Goal: Task Accomplishment & Management: Manage account settings

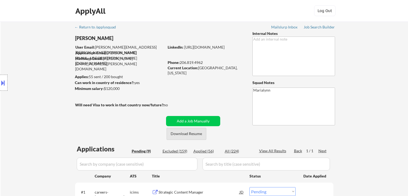
select select ""pending""
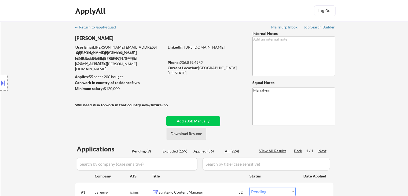
select select ""pending""
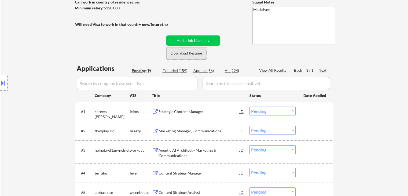
click at [191, 52] on button "Download Resume" at bounding box center [186, 53] width 40 height 12
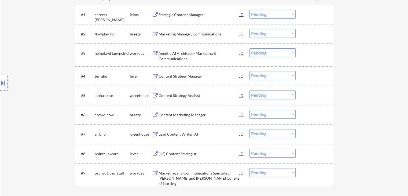
scroll to position [241, 0]
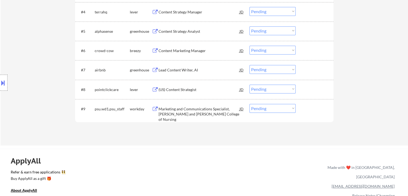
click at [186, 108] on div "Marketing and Communications Specialist, Ross and Carol Nese College of Nursing" at bounding box center [198, 114] width 81 height 16
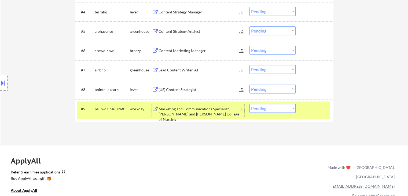
click at [280, 108] on select "Choose an option... Pending Applied Excluded (Questions) Excluded (Expired) Exc…" at bounding box center [272, 108] width 46 height 9
select select ""excluded__bad_match_""
click at [249, 104] on select "Choose an option... Pending Applied Excluded (Questions) Excluded (Expired) Exc…" at bounding box center [272, 108] width 46 height 9
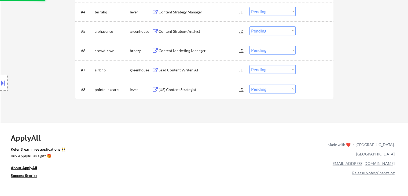
click at [186, 89] on div "(US) Content Strategist" at bounding box center [198, 89] width 81 height 5
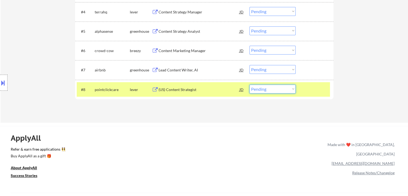
click at [275, 90] on select "Choose an option... Pending Applied Excluded (Questions) Excluded (Expired) Exc…" at bounding box center [272, 88] width 46 height 9
select select ""excluded__salary_""
click at [249, 84] on select "Choose an option... Pending Applied Excluded (Questions) Excluded (Expired) Exc…" at bounding box center [272, 88] width 46 height 9
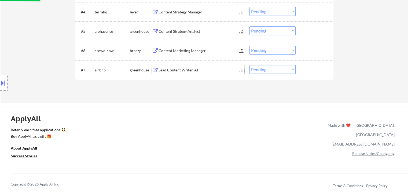
click at [179, 66] on div "Lead Content Writer, AI" at bounding box center [198, 70] width 81 height 10
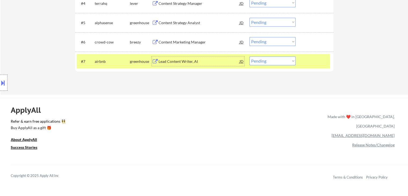
scroll to position [295, 0]
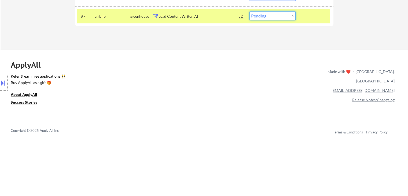
drag, startPoint x: 258, startPoint y: 12, endPoint x: 261, endPoint y: 16, distance: 4.3
click at [259, 13] on select "Choose an option... Pending Applied Excluded (Questions) Excluded (Expired) Exc…" at bounding box center [272, 15] width 46 height 9
select select ""applied""
click at [249, 11] on select "Choose an option... Pending Applied Excluded (Questions) Excluded (Expired) Exc…" at bounding box center [272, 15] width 46 height 9
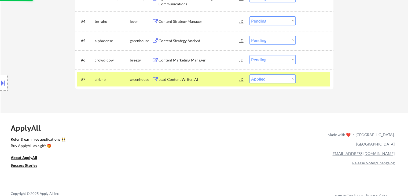
scroll to position [188, 0]
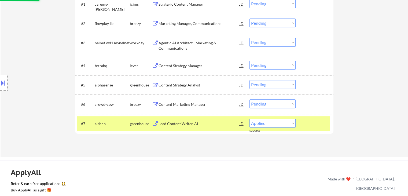
click at [179, 102] on div "Content Marketing Manager" at bounding box center [198, 104] width 81 height 5
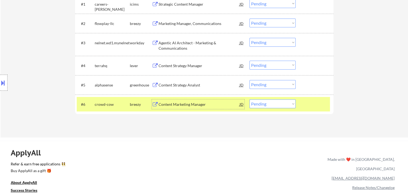
drag, startPoint x: 272, startPoint y: 103, endPoint x: 277, endPoint y: 108, distance: 6.3
click at [272, 103] on select "Choose an option... Pending Applied Excluded (Questions) Excluded (Expired) Exc…" at bounding box center [272, 103] width 46 height 9
select select ""excluded__bad_match_""
click at [249, 99] on select "Choose an option... Pending Applied Excluded (Questions) Excluded (Expired) Exc…" at bounding box center [272, 103] width 46 height 9
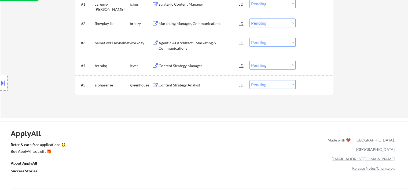
click at [171, 83] on div "Content Strategy Analyst" at bounding box center [198, 84] width 81 height 5
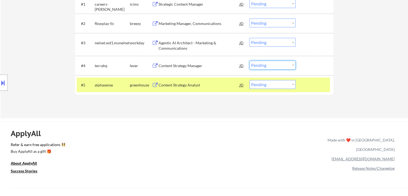
drag, startPoint x: 276, startPoint y: 68, endPoint x: 276, endPoint y: 72, distance: 3.5
click at [276, 72] on div "#4 terrahq lever Content Strategy Manager JD Choose an option... Pending Applie…" at bounding box center [203, 65] width 253 height 14
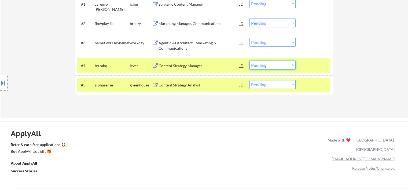
click at [191, 121] on div "ApplyAll Refer & earn free applications 👯‍♀️ Buy ApplyAll as a gift 🎁 About App…" at bounding box center [204, 162] width 408 height 83
click at [275, 84] on select "Choose an option... Pending Applied Excluded (Questions) Excluded (Expired) Exc…" at bounding box center [272, 84] width 46 height 9
select select ""excluded__bad_match_""
click at [249, 80] on select "Choose an option... Pending Applied Excluded (Questions) Excluded (Expired) Exc…" at bounding box center [272, 84] width 46 height 9
click at [196, 64] on div "Content Strategy Manager" at bounding box center [198, 65] width 81 height 5
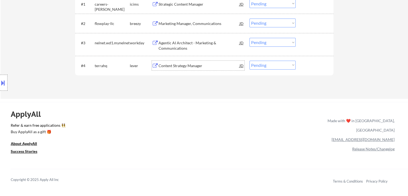
drag, startPoint x: 270, startPoint y: 62, endPoint x: 271, endPoint y: 66, distance: 4.4
click at [270, 63] on select "Choose an option... Pending Applied Excluded (Questions) Excluded (Expired) Exc…" at bounding box center [272, 65] width 46 height 9
select select ""excluded__salary_""
click at [249, 61] on select "Choose an option... Pending Applied Excluded (Questions) Excluded (Expired) Exc…" at bounding box center [272, 65] width 46 height 9
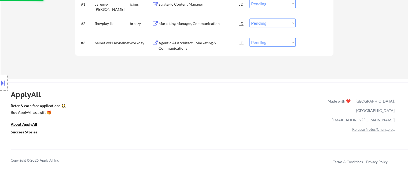
click at [187, 42] on div "Agentic AI Architect - Marketing & Communications" at bounding box center [198, 45] width 81 height 10
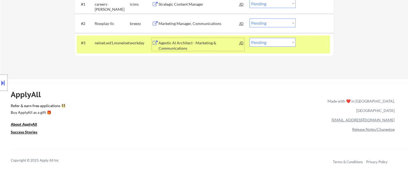
drag, startPoint x: 275, startPoint y: 43, endPoint x: 275, endPoint y: 46, distance: 3.2
click at [275, 45] on select "Choose an option... Pending Applied Excluded (Questions) Excluded (Expired) Exc…" at bounding box center [272, 42] width 46 height 9
select select ""excluded__location_""
click at [249, 38] on select "Choose an option... Pending Applied Excluded (Questions) Excluded (Expired) Exc…" at bounding box center [272, 42] width 46 height 9
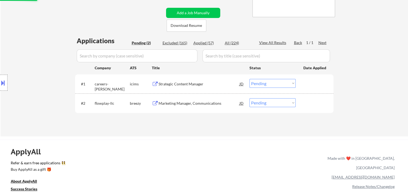
scroll to position [107, 0]
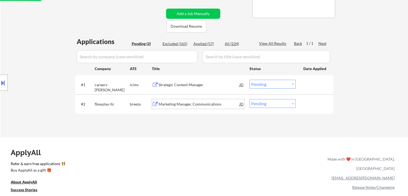
click at [169, 108] on div "Marketing Manager, Communications" at bounding box center [198, 104] width 81 height 10
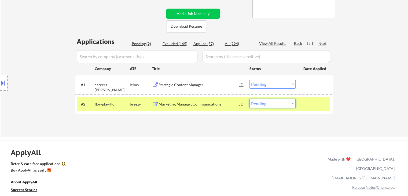
drag, startPoint x: 258, startPoint y: 102, endPoint x: 267, endPoint y: 108, distance: 11.0
click at [259, 102] on select "Choose an option... Pending Applied Excluded (Questions) Excluded (Expired) Exc…" at bounding box center [272, 103] width 46 height 9
select select ""excluded""
click at [249, 99] on select "Choose an option... Pending Applied Excluded (Questions) Excluded (Expired) Exc…" at bounding box center [272, 103] width 46 height 9
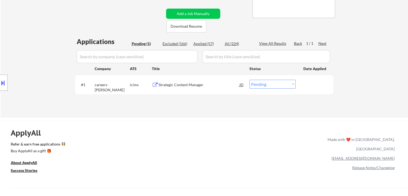
click at [168, 84] on div "Strategic Content Manager" at bounding box center [198, 84] width 81 height 5
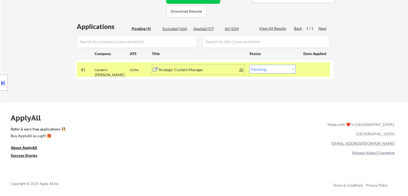
scroll to position [134, 0]
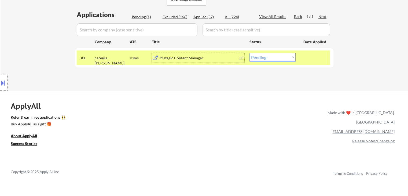
drag, startPoint x: 264, startPoint y: 58, endPoint x: 265, endPoint y: 61, distance: 3.1
click at [264, 59] on select "Choose an option... Pending Applied Excluded (Questions) Excluded (Expired) Exc…" at bounding box center [272, 57] width 46 height 9
select select ""applied""
click at [249, 53] on select "Choose an option... Pending Applied Excluded (Questions) Excluded (Expired) Exc…" at bounding box center [272, 57] width 46 height 9
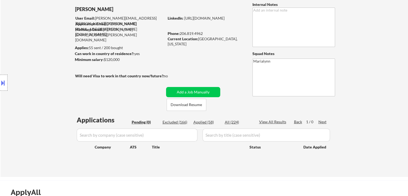
scroll to position [27, 0]
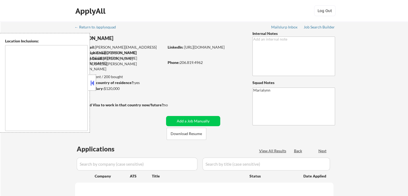
select select ""pending""
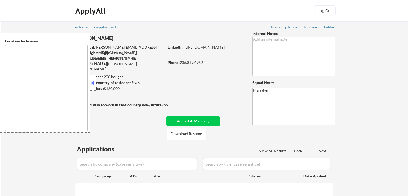
select select ""pending""
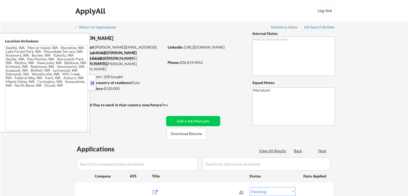
type textarea "Seattle, WA Mercer Island, WA Shoreline, WA Lake Forest Park, WA Mountlake Terr…"
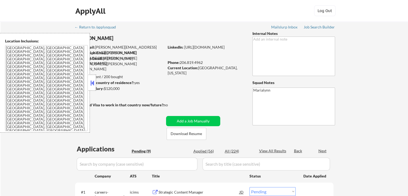
drag, startPoint x: 91, startPoint y: 82, endPoint x: 103, endPoint y: 91, distance: 15.2
click at [91, 82] on button at bounding box center [92, 83] width 6 height 8
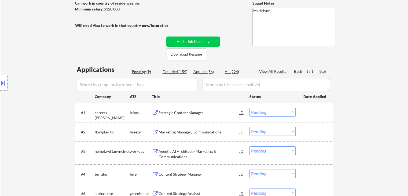
scroll to position [80, 0]
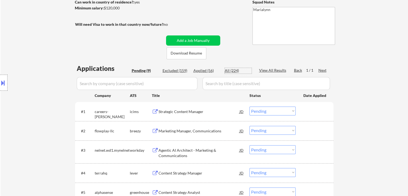
click at [234, 69] on div "All (224)" at bounding box center [238, 70] width 27 height 5
select select ""applied""
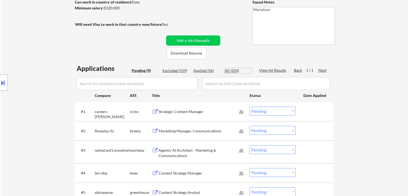
select select ""applied""
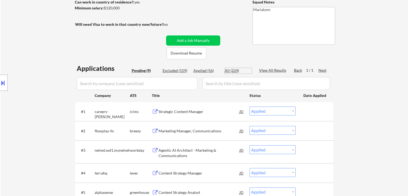
select select ""applied""
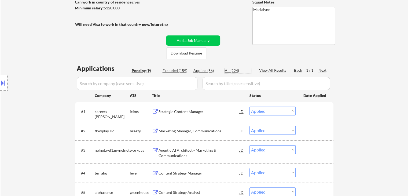
select select ""applied""
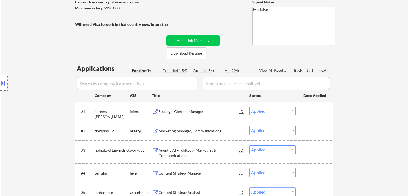
select select ""applied""
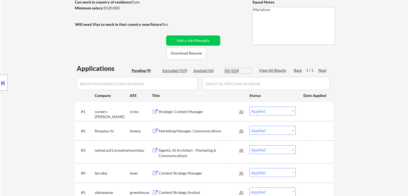
select select ""applied""
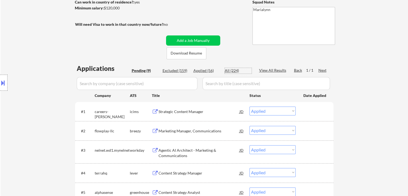
select select ""applied""
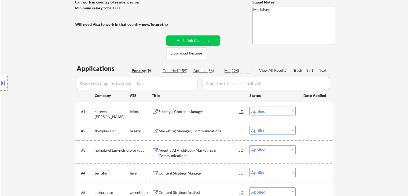
select select ""applied""
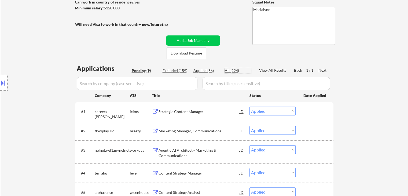
select select ""applied""
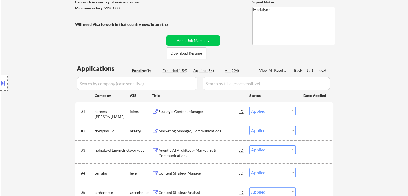
select select ""applied""
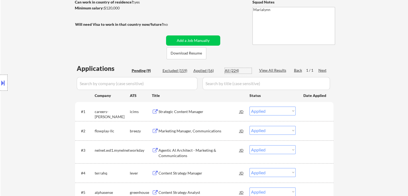
select select ""applied""
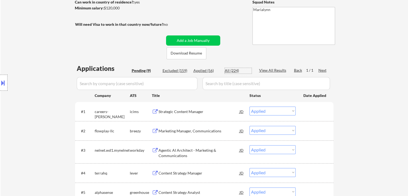
select select ""applied""
select select ""excluded""
select select ""excluded__salary_""
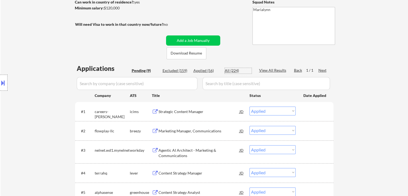
select select ""excluded__location_""
select select ""excluded__salary_""
select select ""excluded__bad_match_""
select select ""excluded__expired_""
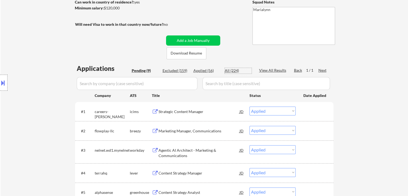
select select ""excluded__expired_""
select select ""excluded""
select select ""excluded__expired_""
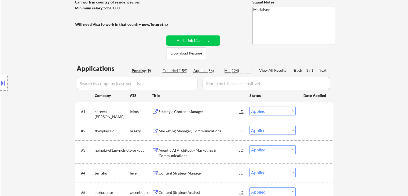
select select ""excluded__bad_match_""
select select ""excluded__expired_""
select select ""excluded""
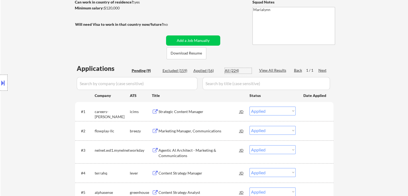
select select ""excluded__location_""
select select ""excluded__expired_""
select select ""excluded__salary_""
select select ""excluded__expired_""
select select ""excluded__salary_""
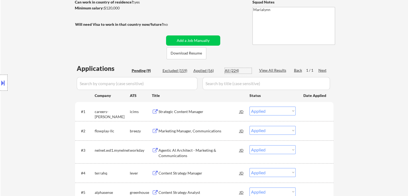
select select ""excluded__expired_""
select select ""excluded__location_""
select select ""excluded__salary_""
select select ""excluded""
select select ""excluded__bad_match_""
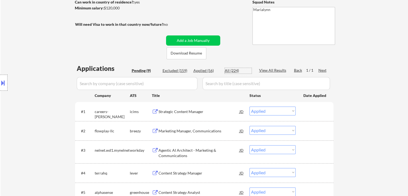
select select ""excluded__expired_""
select select ""excluded__bad_match_""
select select ""excluded__salary_""
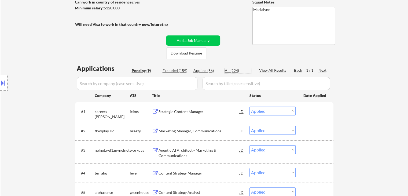
select select ""excluded__expired_""
select select ""excluded__bad_match_""
select select ""excluded""
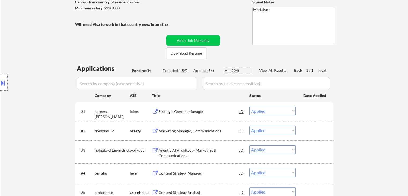
select select ""excluded__bad_match_""
select select ""excluded__salary_""
select select ""pending""
select select ""excluded__expired_""
select select ""excluded__blocklist_""
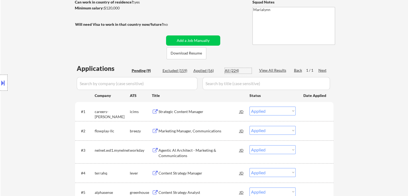
select select ""excluded__bad_match_""
click at [234, 68] on div "All (224)" at bounding box center [238, 70] width 27 height 5
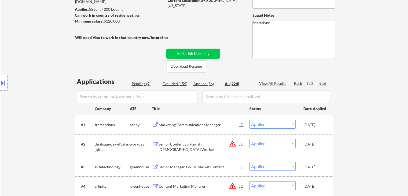
scroll to position [27, 0]
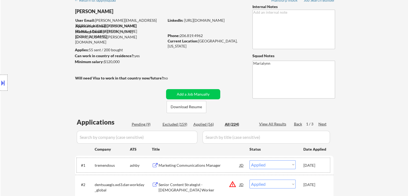
drag, startPoint x: 309, startPoint y: 162, endPoint x: 297, endPoint y: 136, distance: 28.8
click at [308, 162] on div "Oct 7, 2025" at bounding box center [315, 165] width 24 height 10
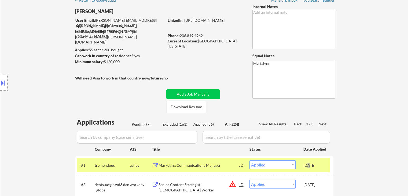
select select ""applied""
select select ""excluded""
select select ""excluded__salary_""
select select ""excluded__location_""
select select ""excluded__salary_""
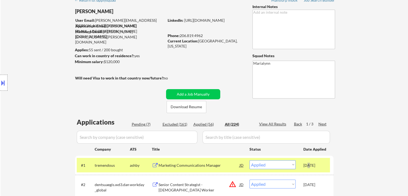
select select ""excluded__bad_match_""
select select ""excluded__expired_""
select select ""excluded""
select select ""excluded__expired_""
select select ""excluded__bad_match_""
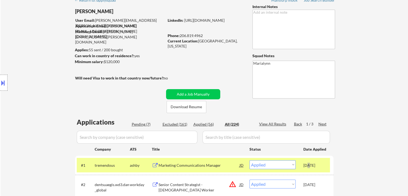
select select ""excluded__expired_""
select select ""excluded""
select select ""excluded__location_""
select select ""excluded__expired_""
select select ""excluded__salary_""
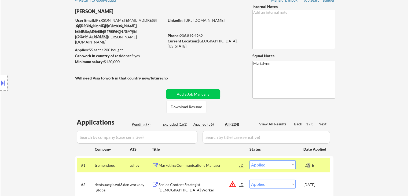
select select ""excluded__expired_""
select select ""excluded__salary_""
select select ""excluded__expired_""
select select ""excluded__location_""
select select ""excluded__salary_""
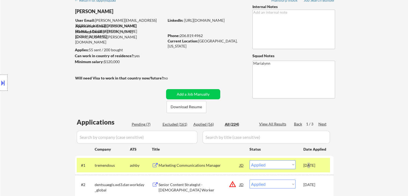
select select ""excluded""
select select ""excluded__bad_match_""
select select ""excluded__expired_""
select select ""excluded__bad_match_""
select select ""excluded__salary_""
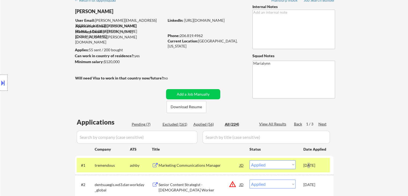
select select ""excluded__expired_""
select select ""excluded__bad_match_""
select select ""excluded""
select select ""excluded__bad_match_""
select select ""excluded__salary_""
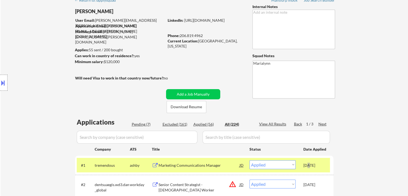
select select ""pending""
select select ""excluded__expired_""
select select ""excluded__blocklist_""
click at [2, 87] on button at bounding box center [3, 82] width 6 height 9
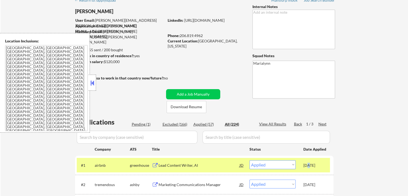
select select ""applied""
select select ""excluded""
select select ""excluded__salary_""
select select ""excluded__location_""
select select ""excluded__salary_""
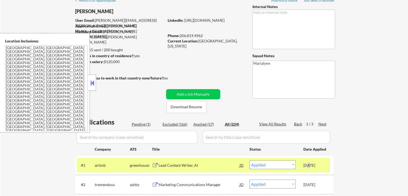
select select ""excluded__bad_match_""
select select ""excluded__expired_""
select select ""excluded""
select select ""excluded__expired_""
select select ""excluded__bad_match_""
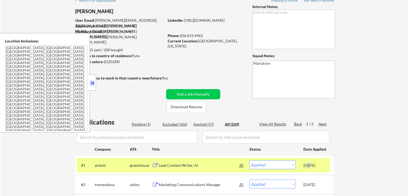
select select ""excluded__expired_""
select select ""excluded""
select select ""excluded__location_""
select select ""excluded__expired_""
select select ""excluded__salary_""
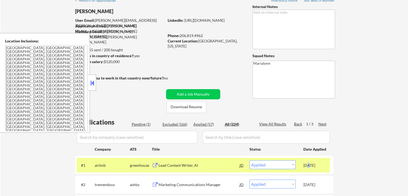
select select ""excluded__expired_""
select select ""excluded__salary_""
select select ""excluded__expired_""
select select ""excluded__location_""
select select ""excluded__salary_""
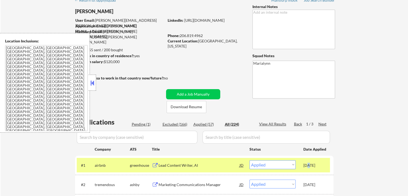
select select ""excluded""
select select ""excluded__bad_match_""
select select ""excluded__expired_""
select select ""excluded__bad_match_""
select select ""excluded__salary_""
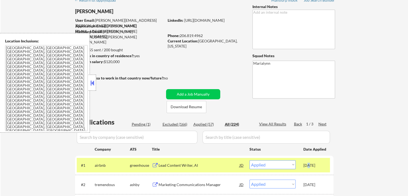
select select ""excluded__expired_""
select select ""excluded__bad_match_""
select select ""excluded""
select select ""excluded__bad_match_""
select select ""excluded__salary_""
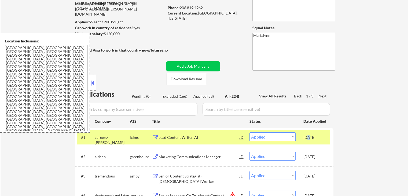
scroll to position [80, 0]
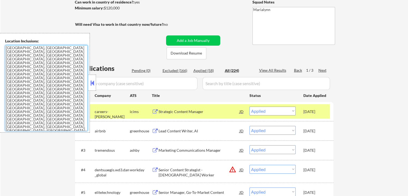
drag, startPoint x: 87, startPoint y: 84, endPoint x: 102, endPoint y: 90, distance: 16.2
click at [88, 84] on div "Location Inclusions: Seattle, WA Mercer Island, WA Shoreline, WA Lake Forest Pa…" at bounding box center [45, 82] width 90 height 99
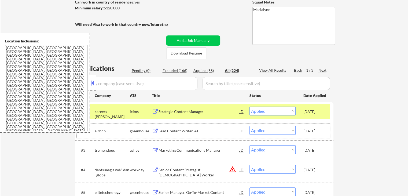
click at [309, 138] on div "#2 airbnb greenhouse Lead Content Writer, AI JD warning_amber Choose an option.…" at bounding box center [203, 130] width 253 height 14
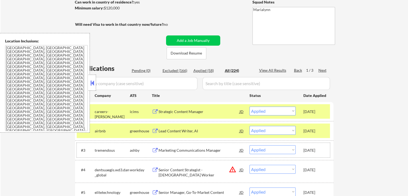
drag, startPoint x: 314, startPoint y: 154, endPoint x: 301, endPoint y: 148, distance: 14.7
click at [314, 153] on div "[DATE]" at bounding box center [315, 150] width 24 height 10
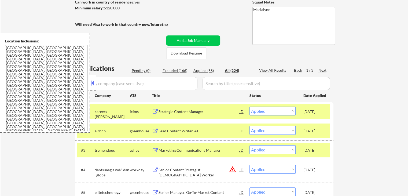
click at [90, 80] on button at bounding box center [92, 83] width 6 height 8
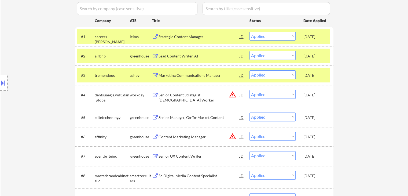
scroll to position [161, 0]
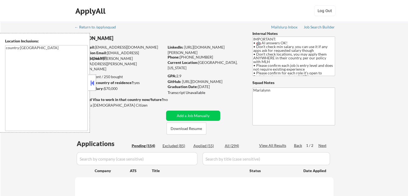
click at [94, 85] on button at bounding box center [92, 83] width 6 height 8
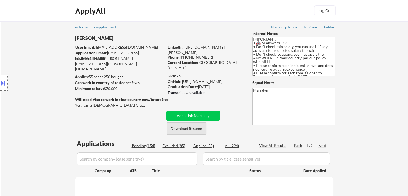
click at [194, 131] on button "Download Resume" at bounding box center [186, 128] width 40 height 12
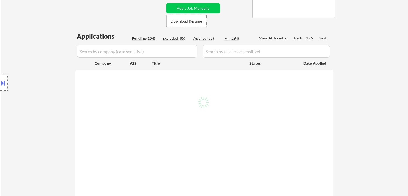
scroll to position [80, 0]
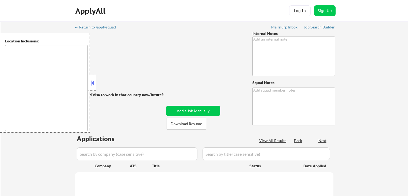
scroll to position [102, 0]
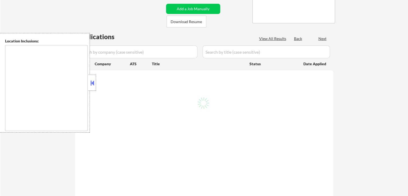
type textarea "IMPORTANT: • 🤖 AI answers OK! • Don’t check min salary, you can use it if any a…"
type textarea "Marialynn"
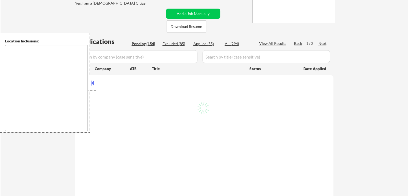
type textarea "country:US"
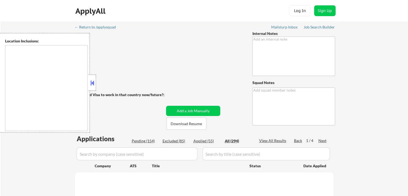
type textarea "IMPORTANT: • 🤖 AI answers OK! • Don’t check min salary, you can use it if any a…"
type textarea "Marialynn"
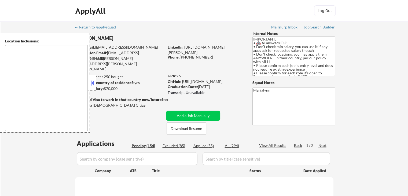
type textarea "country:[GEOGRAPHIC_DATA]"
click at [91, 88] on div at bounding box center [92, 83] width 8 height 16
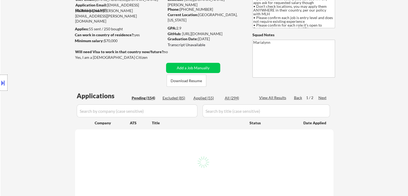
scroll to position [107, 0]
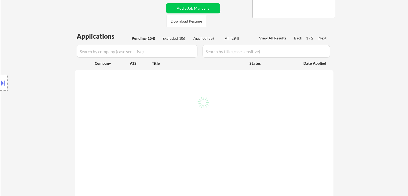
click at [350, 79] on div "← Return to /applysquad Mailslurp Inbox Job Search Builder [PERSON_NAME] User E…" at bounding box center [204, 149] width 407 height 470
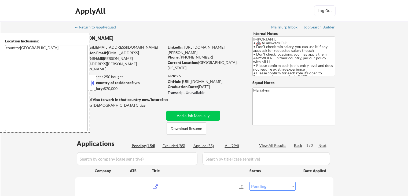
select select ""pending""
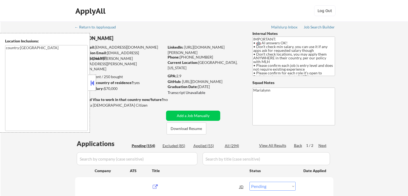
select select ""pending""
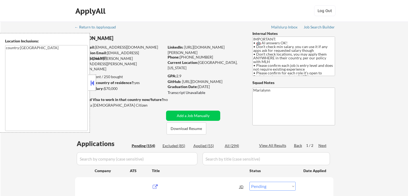
select select ""pending""
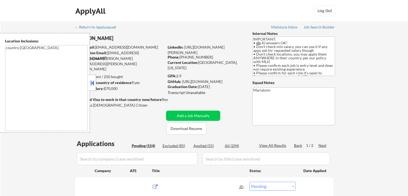
select select ""pending""
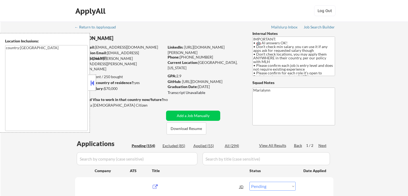
select select ""pending""
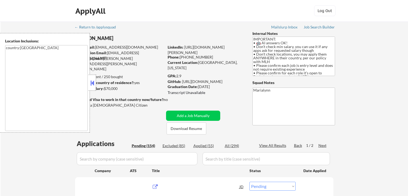
select select ""pending""
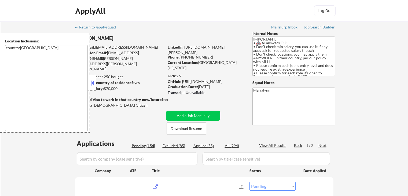
select select ""pending""
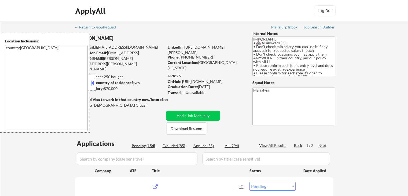
select select ""pending""
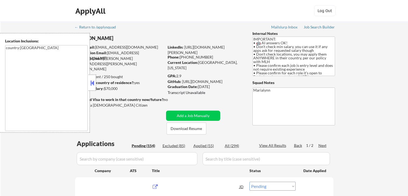
select select ""pending""
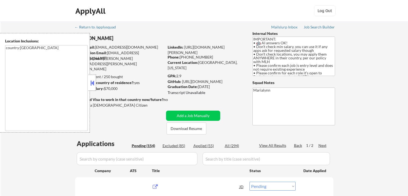
select select ""pending""
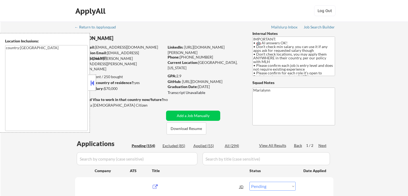
select select ""pending""
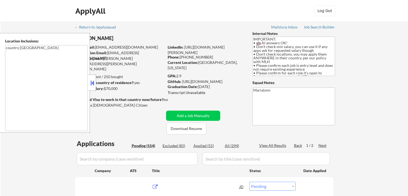
select select ""pending""
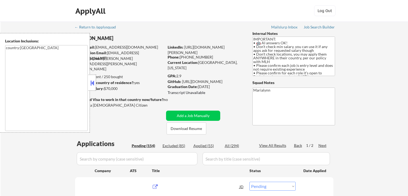
select select ""pending""
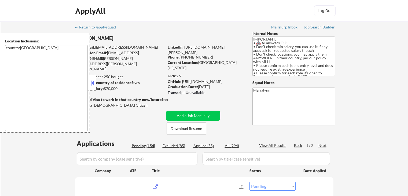
select select ""pending""
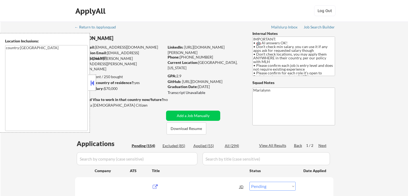
select select ""pending""
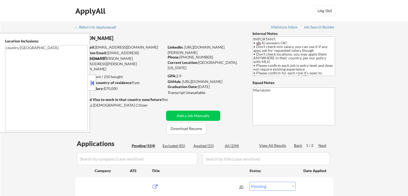
select select ""pending""
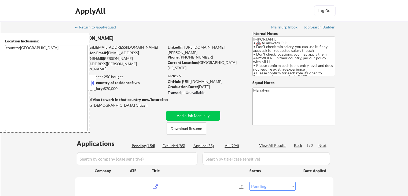
select select ""pending""
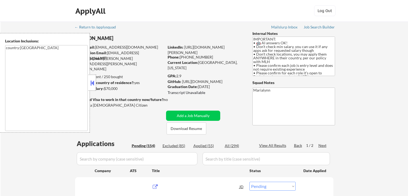
select select ""pending""
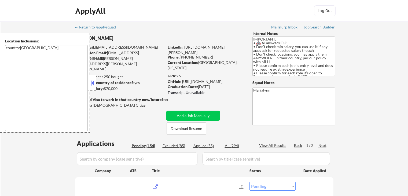
select select ""pending""
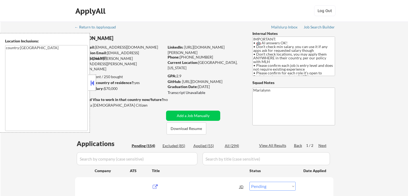
select select ""pending""
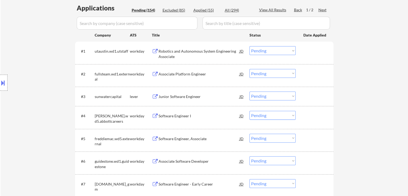
scroll to position [80, 0]
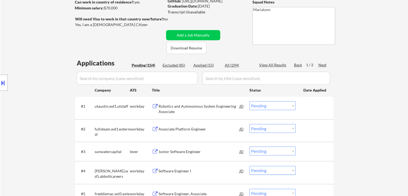
click at [196, 106] on div "Robotics and Autonomous System Engineering Associate" at bounding box center [198, 108] width 81 height 10
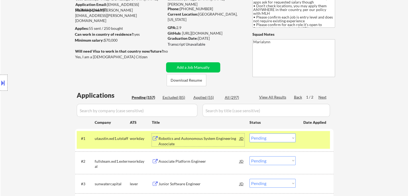
scroll to position [107, 0]
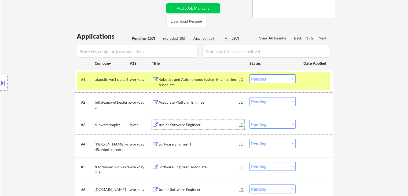
click at [188, 123] on div "Junior Software Engineer" at bounding box center [198, 124] width 81 height 5
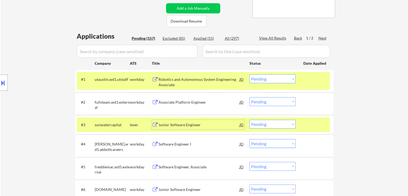
drag, startPoint x: 280, startPoint y: 76, endPoint x: 282, endPoint y: 83, distance: 7.2
click at [280, 76] on select "Choose an option... Pending Applied Excluded (Questions) Excluded (Expired) Exc…" at bounding box center [272, 78] width 46 height 9
click at [249, 74] on select "Choose an option... Pending Applied Excluded (Questions) Excluded (Expired) Exc…" at bounding box center [272, 78] width 46 height 9
select select ""pending""
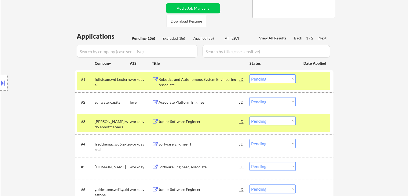
drag, startPoint x: 132, startPoint y: 122, endPoint x: 133, endPoint y: 85, distance: 37.0
click at [130, 119] on div "workday" at bounding box center [141, 121] width 22 height 5
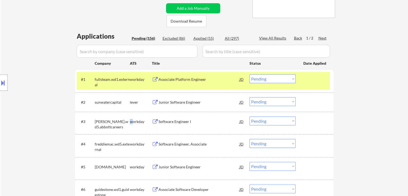
click at [133, 78] on div "workday" at bounding box center [141, 79] width 22 height 5
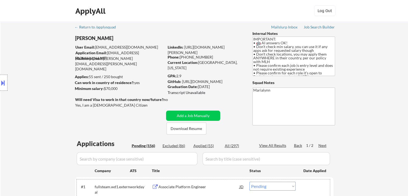
scroll to position [0, 0]
drag, startPoint x: 199, startPoint y: 63, endPoint x: 228, endPoint y: 61, distance: 29.5
click at [228, 61] on div "Current Location: Beachwood, Ohio" at bounding box center [206, 65] width 76 height 10
copy div "[GEOGRAPHIC_DATA], [US_STATE]"
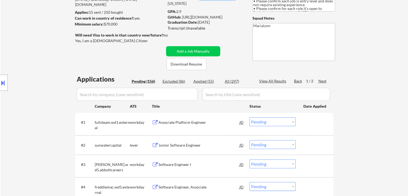
scroll to position [107, 0]
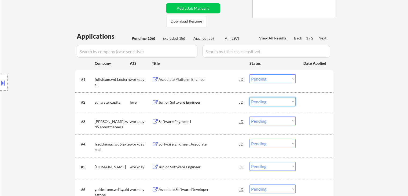
click at [273, 100] on select "Choose an option... Pending Applied Excluded (Questions) Excluded (Expired) Exc…" at bounding box center [272, 101] width 46 height 9
click at [249, 97] on select "Choose an option... Pending Applied Excluded (Questions) Excluded (Expired) Exc…" at bounding box center [272, 101] width 46 height 9
select select ""pending""
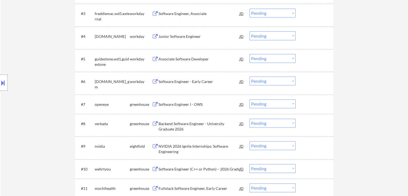
scroll to position [268, 0]
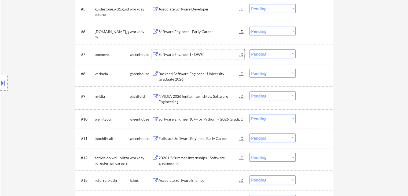
click at [188, 54] on div "Software Engineer I - OWS" at bounding box center [198, 54] width 81 height 5
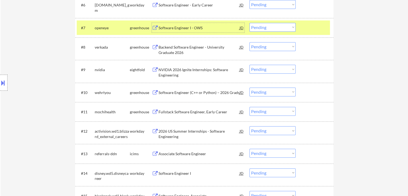
scroll to position [295, 0]
drag, startPoint x: 273, startPoint y: 27, endPoint x: 273, endPoint y: 31, distance: 3.5
click at [273, 31] on select "Choose an option... Pending Applied Excluded (Questions) Excluded (Expired) Exc…" at bounding box center [272, 27] width 46 height 9
click at [249, 23] on select "Choose an option... Pending Applied Excluded (Questions) Excluded (Expired) Exc…" at bounding box center [272, 27] width 46 height 9
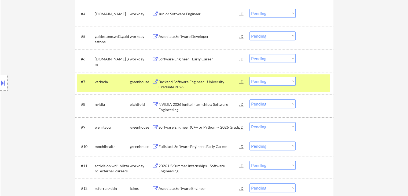
scroll to position [241, 0]
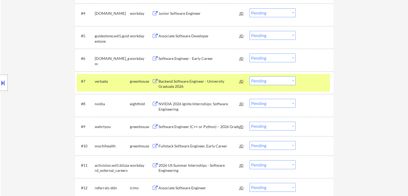
click at [187, 86] on div "Backend Software Engineer - University Graduate 2026" at bounding box center [198, 84] width 81 height 10
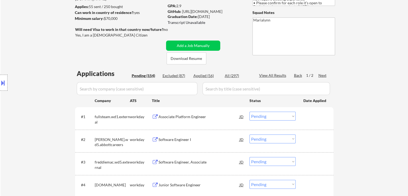
scroll to position [27, 0]
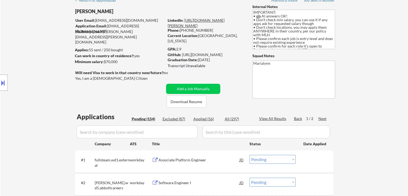
click at [207, 27] on link "[URL][DOMAIN_NAME][PERSON_NAME]" at bounding box center [196, 23] width 57 height 10
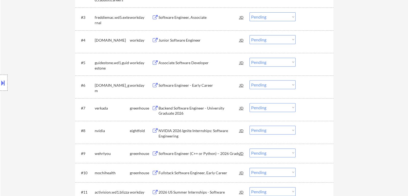
scroll to position [268, 0]
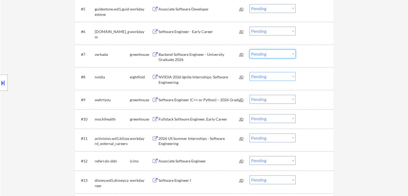
drag, startPoint x: 256, startPoint y: 54, endPoint x: 256, endPoint y: 57, distance: 3.0
click at [256, 55] on select "Choose an option... Pending Applied Excluded (Questions) Excluded (Expired) Exc…" at bounding box center [272, 53] width 46 height 9
click at [249, 49] on select "Choose an option... Pending Applied Excluded (Questions) Excluded (Expired) Exc…" at bounding box center [272, 53] width 46 height 9
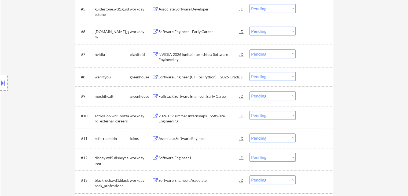
click at [189, 54] on div "NVIDIA 2026 Ignite Internships: Software Engineering" at bounding box center [198, 57] width 81 height 10
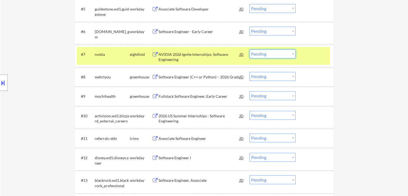
drag, startPoint x: 279, startPoint y: 54, endPoint x: 281, endPoint y: 57, distance: 3.2
click at [279, 56] on select "Choose an option... Pending Applied Excluded (Questions) Excluded (Expired) Exc…" at bounding box center [272, 53] width 46 height 9
click at [249, 49] on select "Choose an option... Pending Applied Excluded (Questions) Excluded (Expired) Exc…" at bounding box center [272, 53] width 46 height 9
select select ""pending""
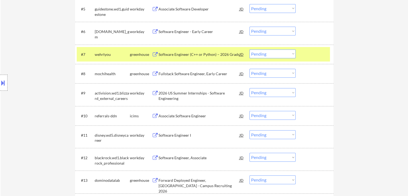
click at [183, 55] on div "Software Engineer (C++ or Python) – 2026 Grads" at bounding box center [198, 54] width 81 height 5
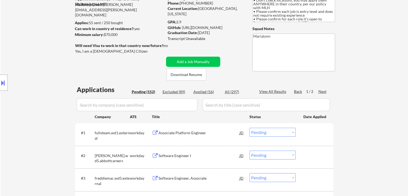
scroll to position [0, 0]
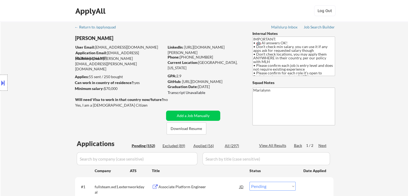
copy div "2.9"
drag, startPoint x: 177, startPoint y: 74, endPoint x: 183, endPoint y: 68, distance: 8.0
click at [185, 74] on div "GPA: 2.9" at bounding box center [206, 75] width 77 height 5
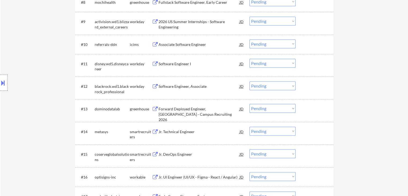
scroll to position [375, 0]
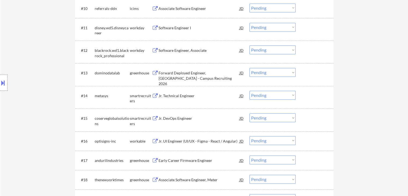
click at [173, 97] on div "Jr. Technical Engineer" at bounding box center [198, 95] width 81 height 5
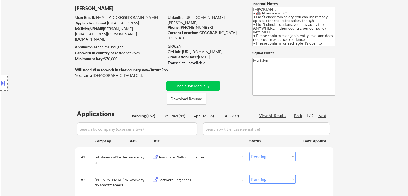
scroll to position [0, 0]
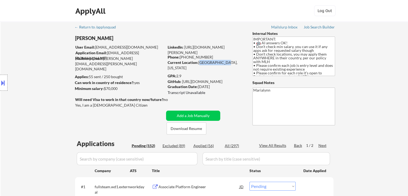
drag, startPoint x: 199, startPoint y: 61, endPoint x: 222, endPoint y: 65, distance: 23.6
click at [223, 65] on div "Current Location: Beachwood, Ohio" at bounding box center [206, 63] width 76 height 6
drag, startPoint x: 213, startPoint y: 59, endPoint x: 226, endPoint y: 65, distance: 14.9
click at [226, 65] on div "Current Location: Beachwood, Ohio" at bounding box center [206, 65] width 76 height 10
copy div "[GEOGRAPHIC_DATA], [US_STATE]"
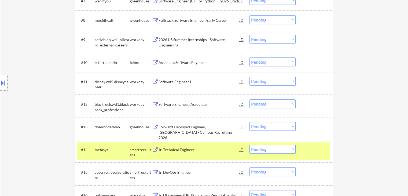
scroll to position [322, 0]
click at [271, 150] on select "Choose an option... Pending Applied Excluded (Questions) Excluded (Expired) Exc…" at bounding box center [272, 148] width 46 height 9
click at [249, 144] on select "Choose an option... Pending Applied Excluded (Questions) Excluded (Expired) Exc…" at bounding box center [272, 148] width 46 height 9
select select ""pending""
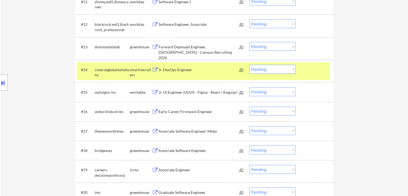
scroll to position [402, 0]
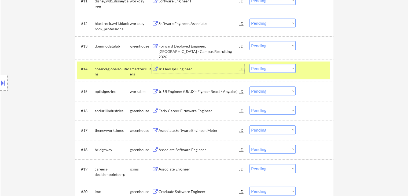
click at [185, 69] on div "Jr. DevOps Engineer" at bounding box center [198, 68] width 81 height 5
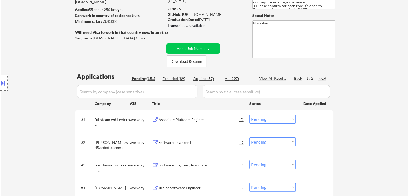
scroll to position [0, 0]
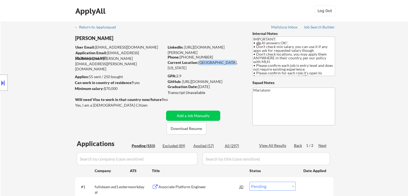
drag, startPoint x: 199, startPoint y: 61, endPoint x: 226, endPoint y: 61, distance: 26.8
click at [226, 61] on div "Current Location: Beachwood, Ohio" at bounding box center [206, 65] width 76 height 10
copy div "[GEOGRAPHIC_DATA], [US_STATE]"
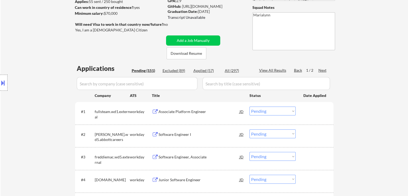
scroll to position [107, 0]
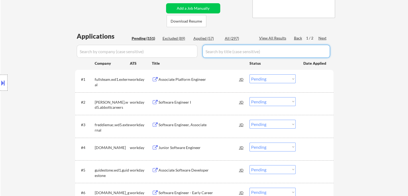
click at [219, 54] on input "input" at bounding box center [265, 51] width 127 height 13
paste input "Jr. DevOps Engineer"
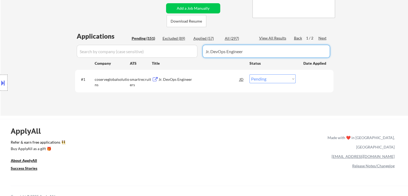
type input "Jr. DevOps Engineer"
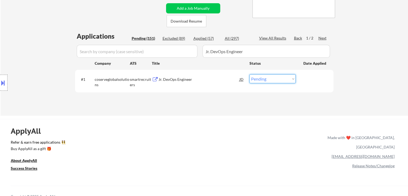
drag, startPoint x: 271, startPoint y: 77, endPoint x: 274, endPoint y: 82, distance: 6.1
click at [271, 78] on select "Choose an option... Pending Applied Excluded (Questions) Excluded (Expired) Exc…" at bounding box center [272, 78] width 46 height 9
select select ""applied""
click at [249, 74] on select "Choose an option... Pending Applied Excluded (Questions) Excluded (Expired) Exc…" at bounding box center [272, 78] width 46 height 9
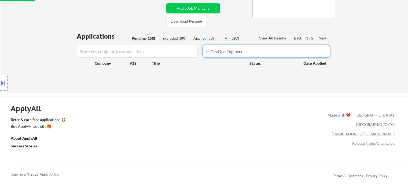
drag, startPoint x: 251, startPoint y: 50, endPoint x: 133, endPoint y: 62, distance: 118.9
click at [163, 51] on div at bounding box center [204, 51] width 258 height 13
select select ""pending""
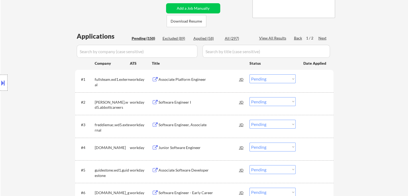
click at [200, 40] on div "Applied (58)" at bounding box center [206, 38] width 27 height 5
select select ""applied""
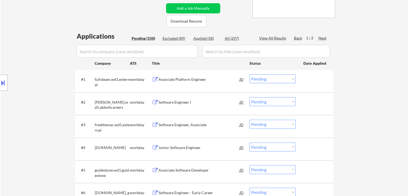
select select ""applied""
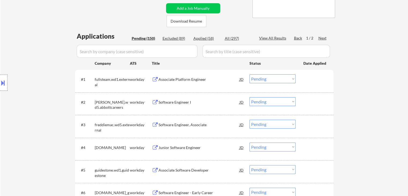
select select ""applied""
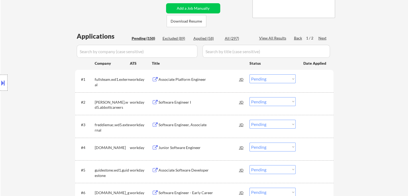
select select ""applied""
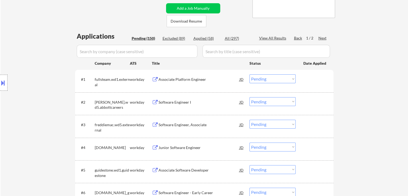
select select ""applied""
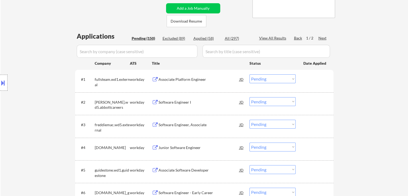
select select ""applied""
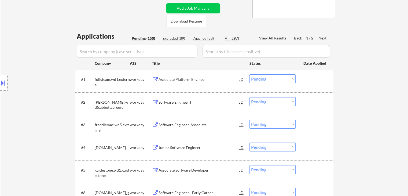
select select ""applied""
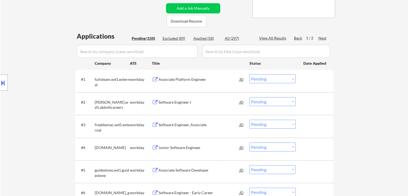
select select ""applied""
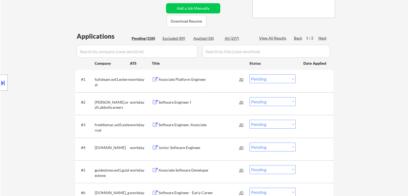
select select ""applied""
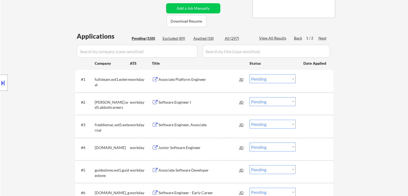
select select ""applied""
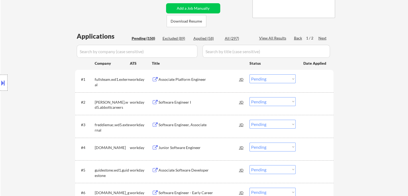
select select ""applied""
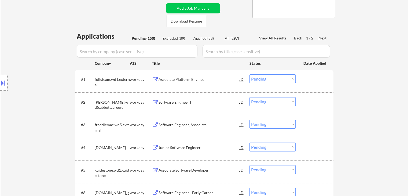
select select ""applied""
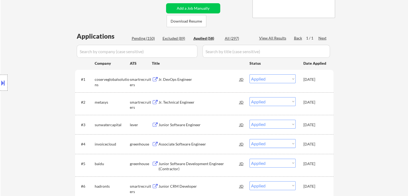
click at [313, 126] on div "[DATE]" at bounding box center [315, 124] width 24 height 5
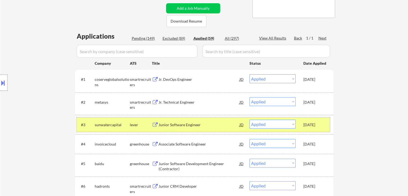
select select ""applied""
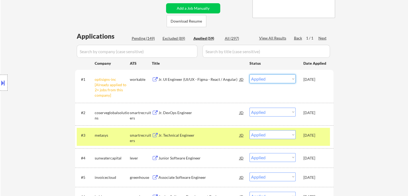
click at [273, 77] on select "Choose an option... Pending Applied Excluded (Questions) Excluded (Expired) Exc…" at bounding box center [272, 78] width 46 height 9
click at [249, 74] on select "Choose an option... Pending Applied Excluded (Questions) Excluded (Expired) Exc…" at bounding box center [272, 78] width 46 height 9
select select ""applied""
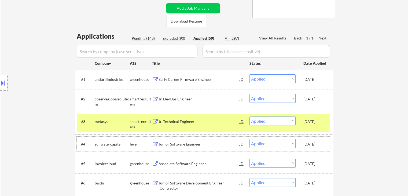
drag, startPoint x: 311, startPoint y: 142, endPoint x: 315, endPoint y: 129, distance: 14.0
click at [311, 142] on div "[DATE]" at bounding box center [315, 143] width 24 height 5
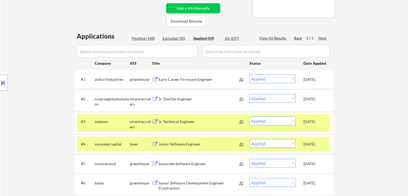
drag, startPoint x: 316, startPoint y: 122, endPoint x: 313, endPoint y: 123, distance: 3.8
click at [316, 122] on div "[DATE]" at bounding box center [315, 121] width 24 height 5
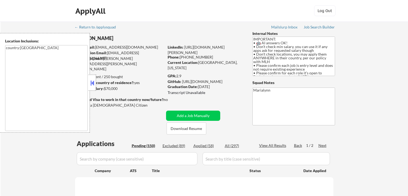
scroll to position [80, 0]
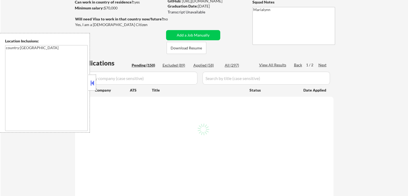
click at [92, 82] on button at bounding box center [92, 83] width 6 height 8
select select ""pending""
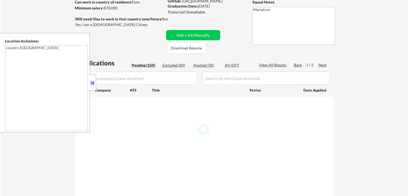
select select ""pending""
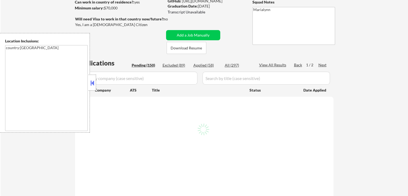
select select ""pending""
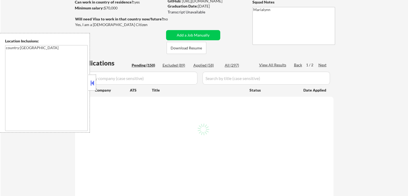
select select ""pending""
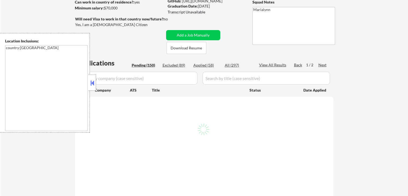
select select ""pending""
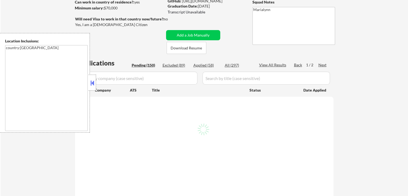
select select ""pending""
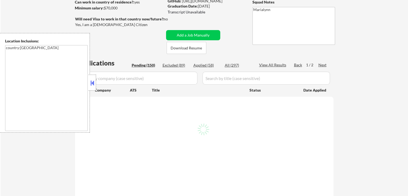
select select ""pending""
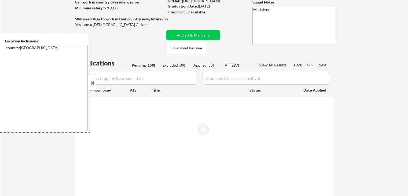
select select ""pending""
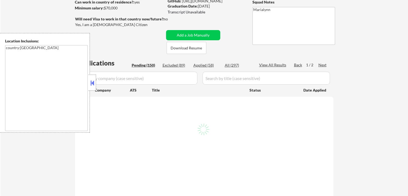
select select ""pending""
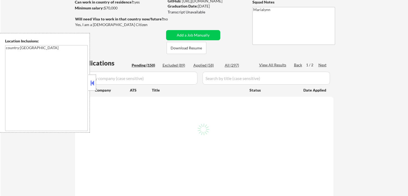
select select ""pending""
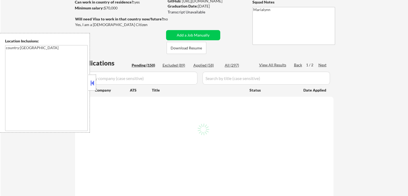
select select ""pending""
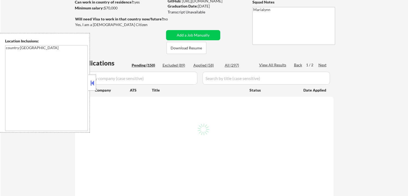
select select ""pending""
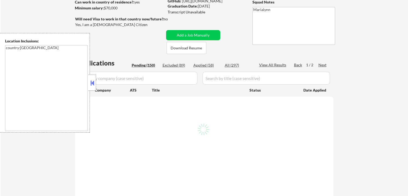
select select ""pending""
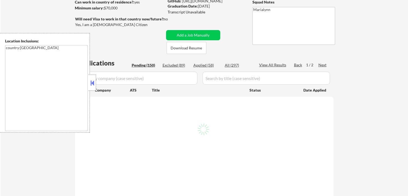
select select ""pending""
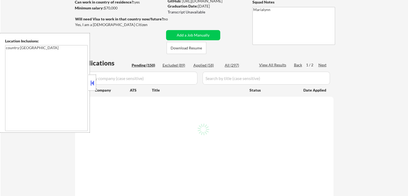
select select ""pending""
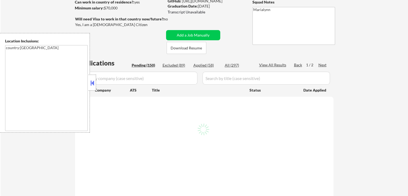
select select ""pending""
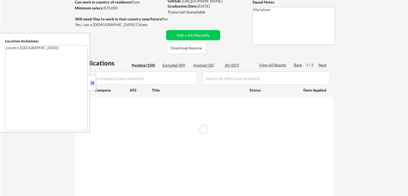
select select ""pending""
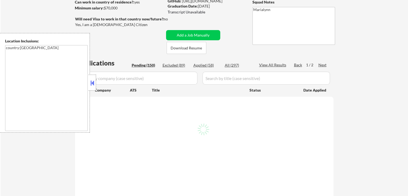
select select ""pending""
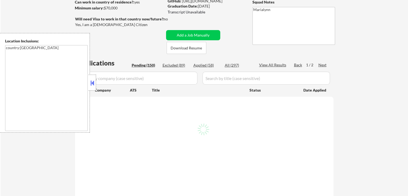
select select ""pending""
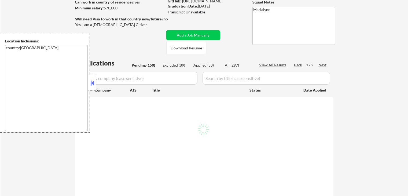
select select ""pending""
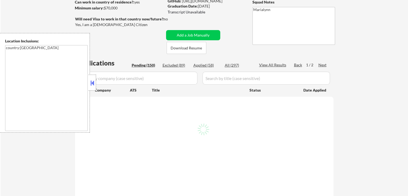
select select ""pending""
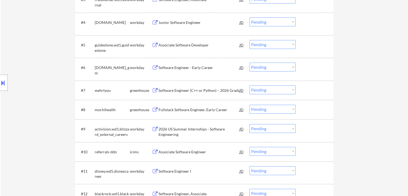
scroll to position [241, 0]
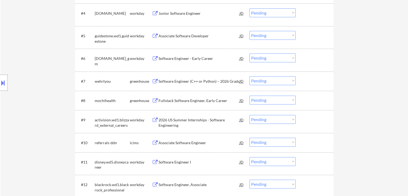
click at [200, 101] on div "Fullstack Software Engineer, Early Career" at bounding box center [198, 100] width 81 height 5
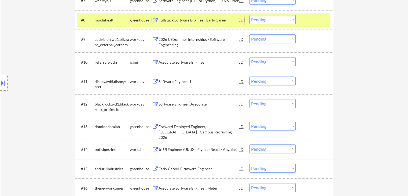
scroll to position [349, 0]
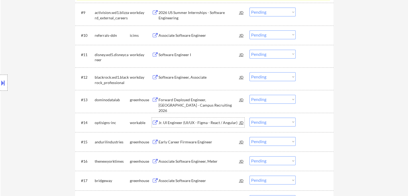
click at [187, 122] on div "Jr. UI Engineer (UI/UX - Figma - React / Angular)" at bounding box center [198, 122] width 81 height 5
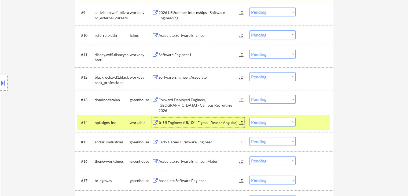
drag, startPoint x: 276, startPoint y: 121, endPoint x: 279, endPoint y: 126, distance: 5.4
click at [276, 121] on select "Choose an option... Pending Applied Excluded (Questions) Excluded (Expired) Exc…" at bounding box center [272, 121] width 46 height 9
click at [249, 117] on select "Choose an option... Pending Applied Excluded (Questions) Excluded (Expired) Exc…" at bounding box center [272, 121] width 46 height 9
drag, startPoint x: 269, startPoint y: 122, endPoint x: 271, endPoint y: 126, distance: 3.8
click at [270, 124] on select "Choose an option... Pending Applied Excluded (Questions) Excluded (Expired) Exc…" at bounding box center [272, 121] width 46 height 9
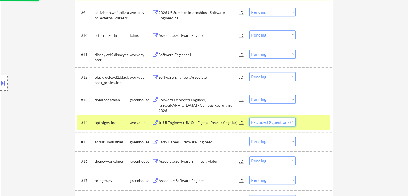
click at [249, 117] on select "Choose an option... Pending Applied Excluded (Questions) Excluded (Expired) Exc…" at bounding box center [272, 121] width 46 height 9
click at [218, 120] on div "Jr. UI Engineer (UI/UX - Figma - React / Angular)" at bounding box center [198, 122] width 81 height 5
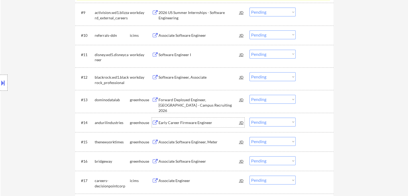
click at [188, 119] on div "Early Career Firmware Engineer" at bounding box center [198, 122] width 81 height 10
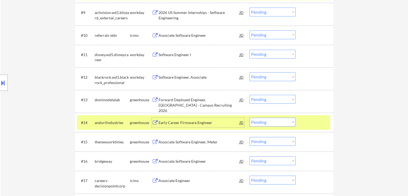
click at [191, 123] on div "Early Career Firmware Engineer" at bounding box center [198, 122] width 81 height 5
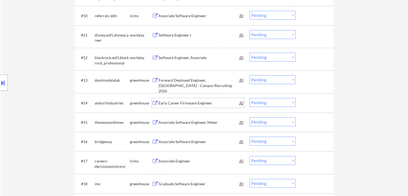
scroll to position [402, 0]
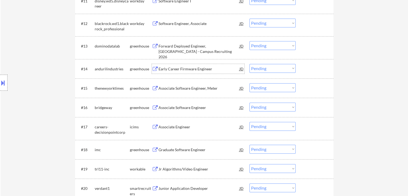
click at [269, 68] on select "Choose an option... Pending Applied Excluded (Questions) Excluded (Expired) Exc…" at bounding box center [272, 68] width 46 height 9
click at [249, 64] on select "Choose an option... Pending Applied Excluded (Questions) Excluded (Expired) Exc…" at bounding box center [272, 68] width 46 height 9
select select ""pending""
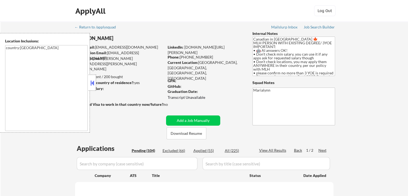
click at [90, 83] on button at bounding box center [92, 83] width 6 height 8
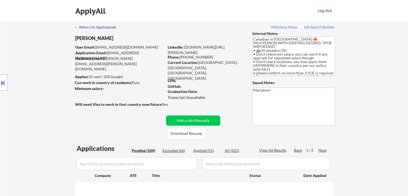
click at [91, 25] on div "← Return to /applysquad" at bounding box center [98, 27] width 46 height 4
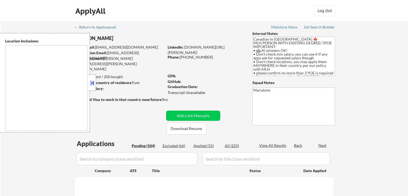
click at [91, 85] on button at bounding box center [92, 83] width 6 height 8
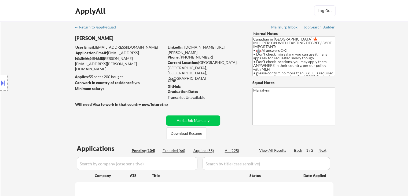
select select ""pending""
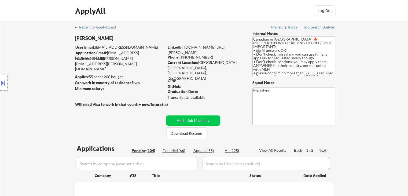
select select ""pending""
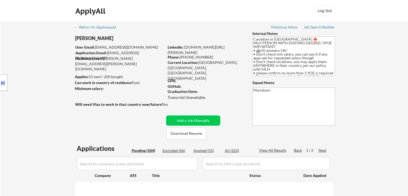
select select ""pending""
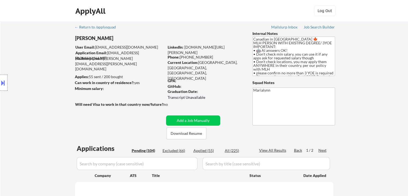
select select ""pending""
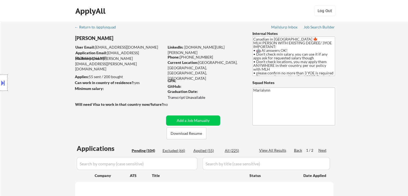
select select ""pending""
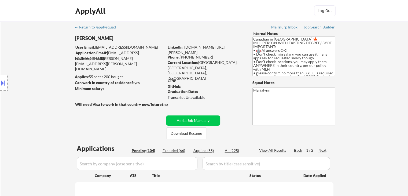
select select ""pending""
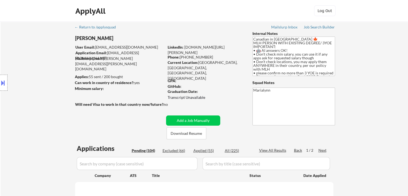
select select ""pending""
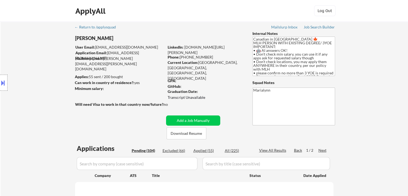
select select ""pending""
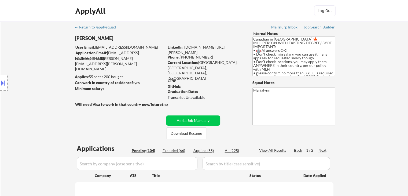
select select ""pending""
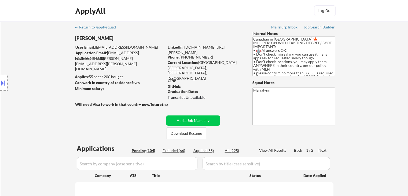
select select ""pending""
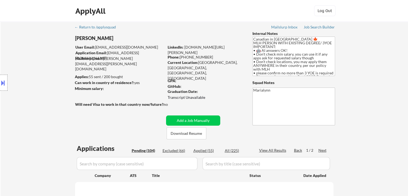
select select ""pending""
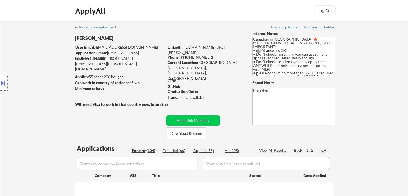
select select ""pending""
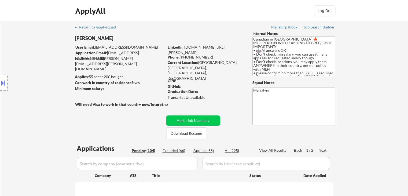
select select ""pending""
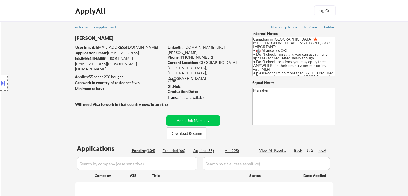
select select ""pending""
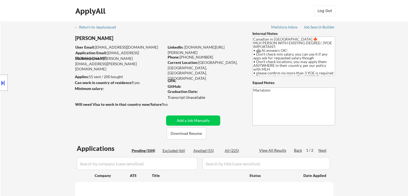
select select ""pending""
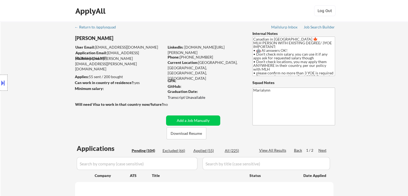
select select ""pending""
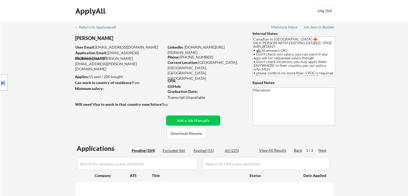
select select ""pending""
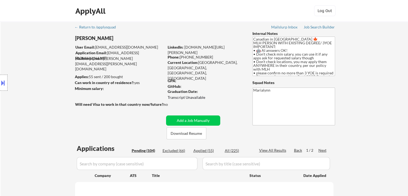
select select ""pending""
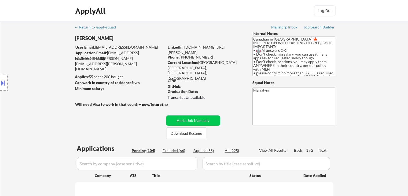
select select ""pending""
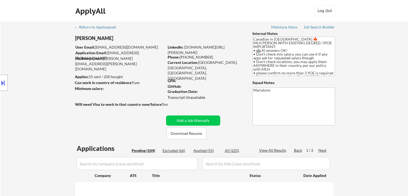
select select ""pending""
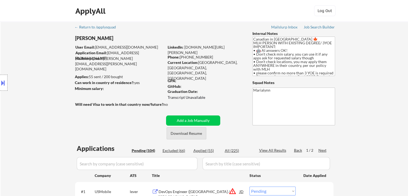
click at [191, 136] on button "Download Resume" at bounding box center [186, 133] width 40 height 12
click at [178, 135] on button "Download Resume" at bounding box center [186, 133] width 40 height 12
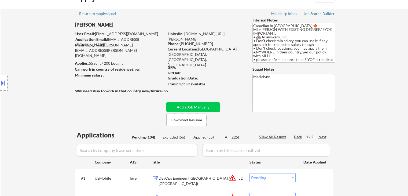
scroll to position [161, 0]
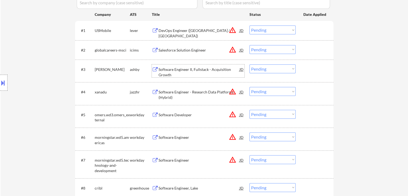
click at [201, 69] on div "Software Engineer II, Fullstack - Acquisition Growth" at bounding box center [198, 72] width 81 height 10
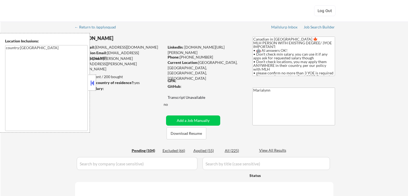
select select ""pending""
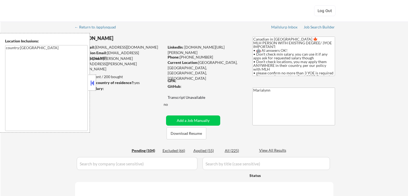
select select ""pending""
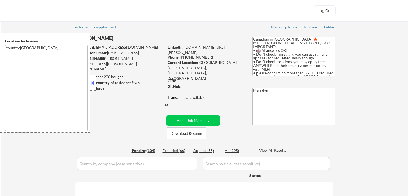
select select ""pending""
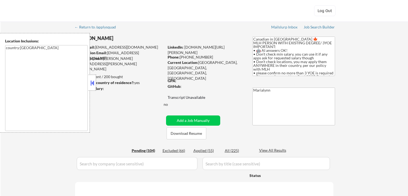
select select ""pending""
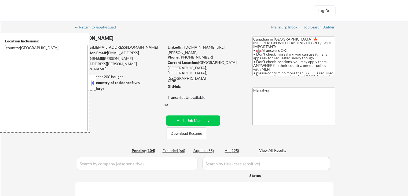
select select ""pending""
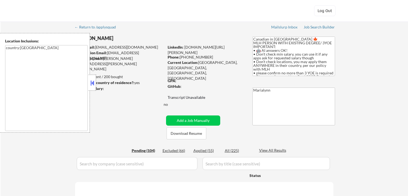
select select ""pending""
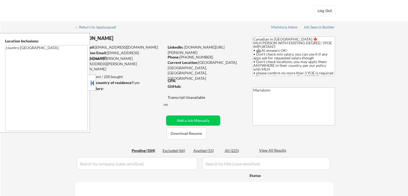
select select ""pending""
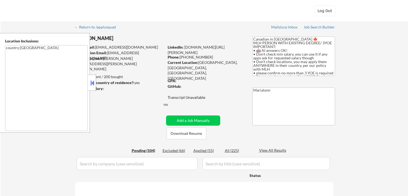
select select ""pending""
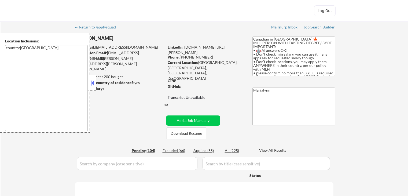
select select ""pending""
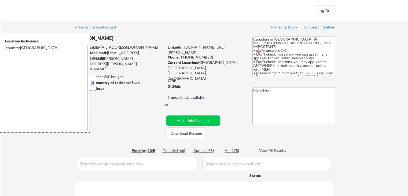
select select ""pending""
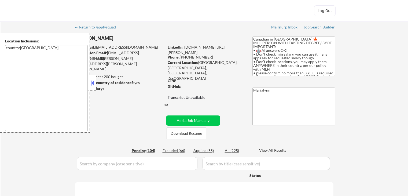
select select ""pending""
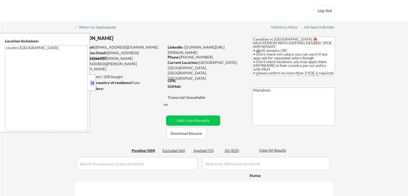
select select ""pending""
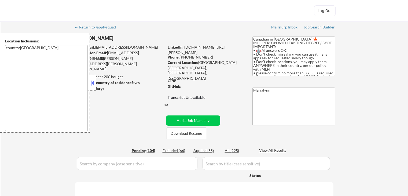
select select ""pending""
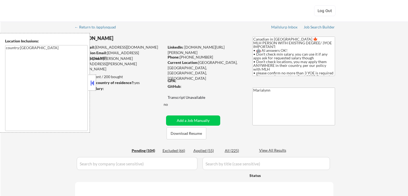
select select ""pending""
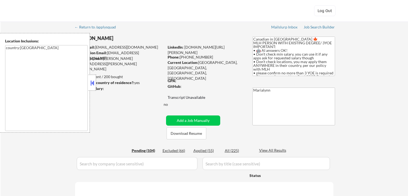
select select ""pending""
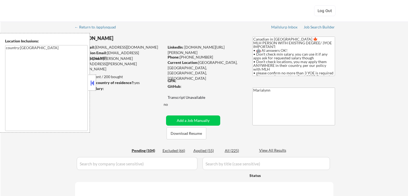
select select ""pending""
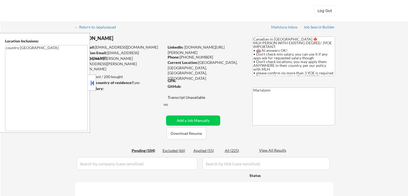
select select ""pending""
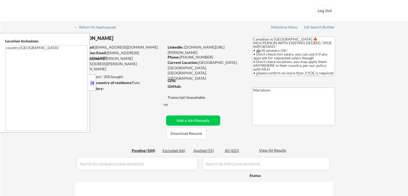
select select ""pending""
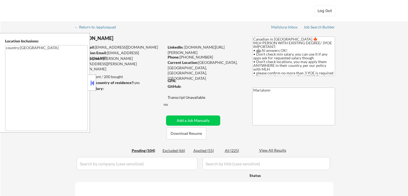
select select ""pending""
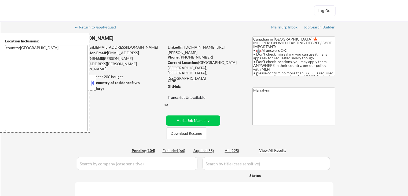
select select ""pending""
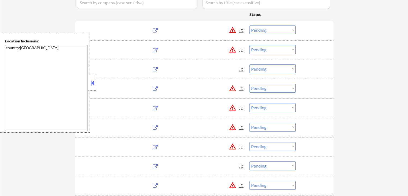
scroll to position [161, 0]
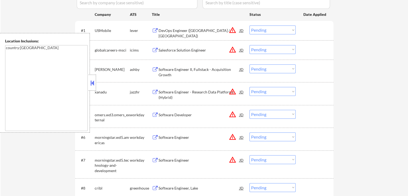
click at [93, 87] on button at bounding box center [92, 83] width 6 height 8
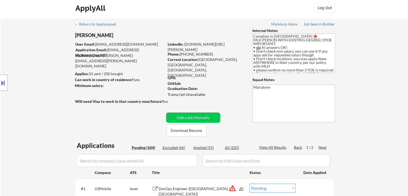
scroll to position [0, 0]
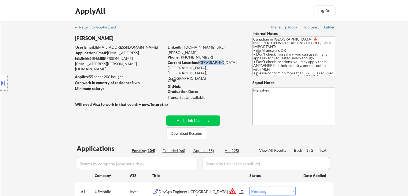
drag, startPoint x: 203, startPoint y: 64, endPoint x: 216, endPoint y: 64, distance: 12.9
click at [216, 64] on div "Current Location: [GEOGRAPHIC_DATA], [GEOGRAPHIC_DATA], [GEOGRAPHIC_DATA], [GEO…" at bounding box center [206, 70] width 76 height 21
copy div "[GEOGRAPHIC_DATA], [GEOGRAPHIC_DATA]"
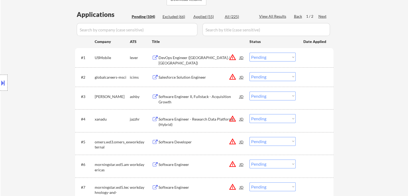
scroll to position [134, 0]
click at [261, 94] on select "Choose an option... Pending Applied Excluded (Questions) Excluded (Expired) Exc…" at bounding box center [272, 95] width 46 height 9
click at [249, 91] on select "Choose an option... Pending Applied Excluded (Questions) Excluded (Expired) Exc…" at bounding box center [272, 95] width 46 height 9
select select ""pending""
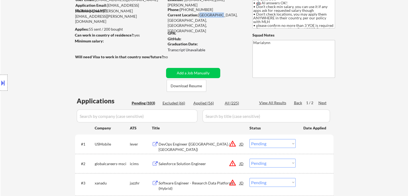
scroll to position [27, 0]
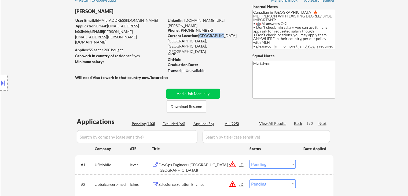
copy div "[GEOGRAPHIC_DATA], [GEOGRAPHIC_DATA]"
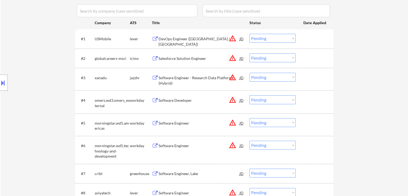
scroll to position [241, 0]
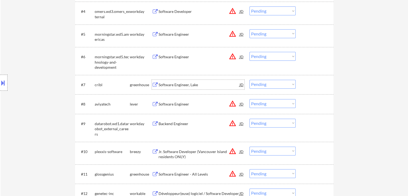
click at [166, 86] on div "Software Engineer, Lake" at bounding box center [198, 84] width 81 height 5
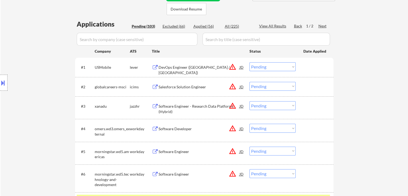
scroll to position [80, 0]
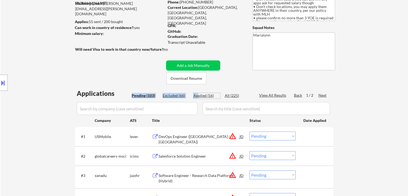
scroll to position [27, 0]
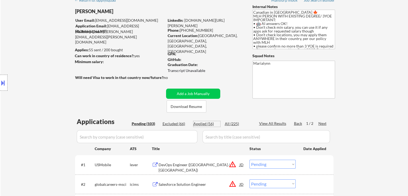
drag, startPoint x: 208, startPoint y: 123, endPoint x: 246, endPoint y: 114, distance: 39.3
click at [208, 123] on div "Applied (56)" at bounding box center [206, 123] width 27 height 5
select select ""applied""
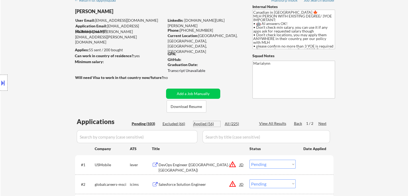
select select ""applied""
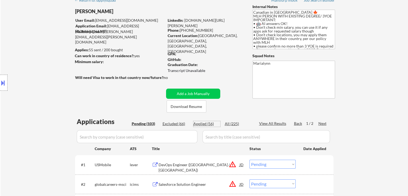
select select ""applied""
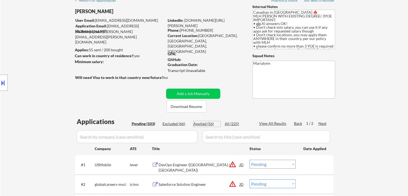
select select ""applied""
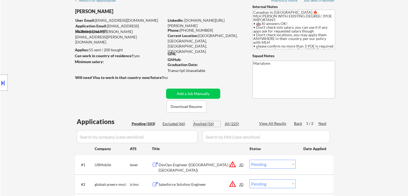
select select ""applied""
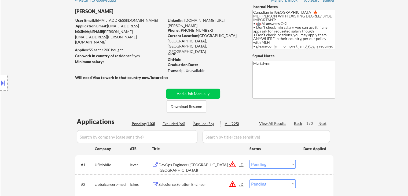
select select ""applied""
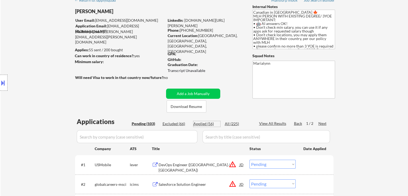
select select ""applied""
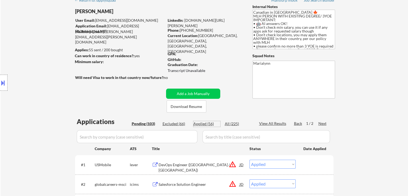
select select ""applied""
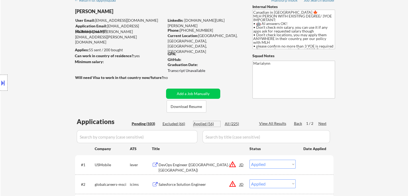
select select ""applied""
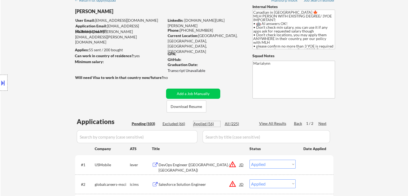
select select ""applied""
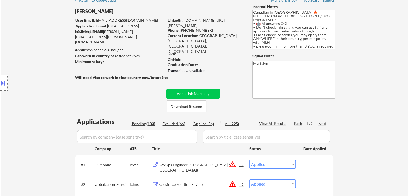
select select ""applied""
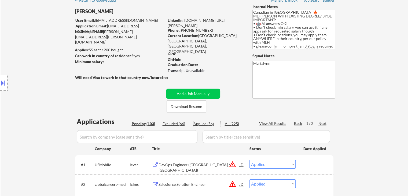
select select ""applied""
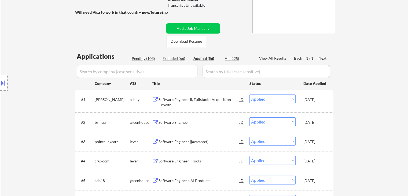
scroll to position [107, 0]
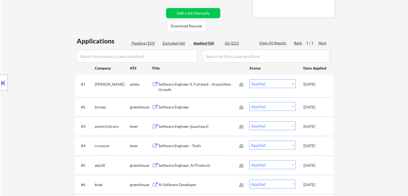
click at [176, 85] on div "Software Engineer II, Fullstack - Acquisition Growth" at bounding box center [198, 87] width 81 height 10
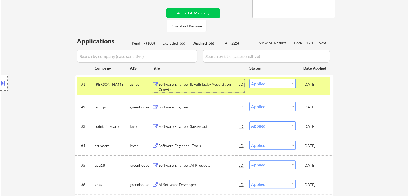
drag, startPoint x: 137, startPoint y: 44, endPoint x: 150, endPoint y: 49, distance: 13.5
click at [138, 43] on div "Pending (103)" at bounding box center [145, 42] width 27 height 5
select select ""pending""
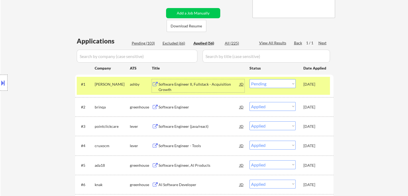
select select ""pending""
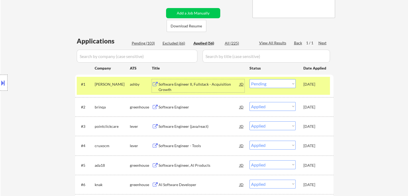
select select ""pending""
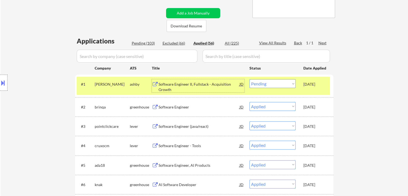
select select ""pending""
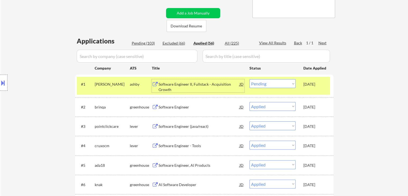
select select ""pending""
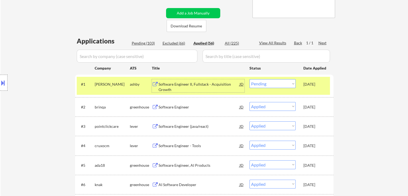
select select ""pending""
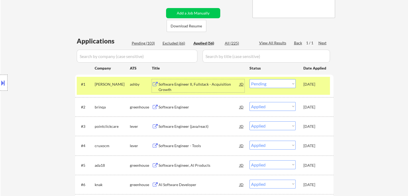
select select ""pending""
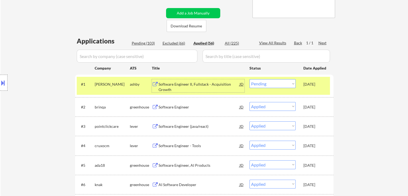
select select ""pending""
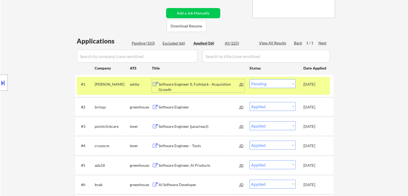
select select ""pending""
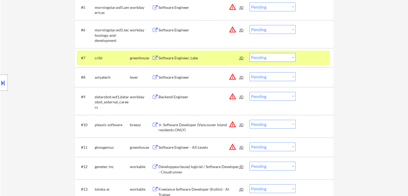
scroll to position [134, 0]
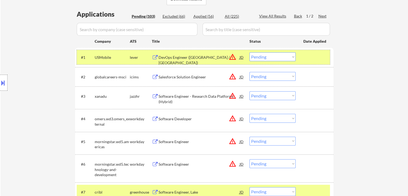
click at [138, 57] on div "lever" at bounding box center [141, 57] width 22 height 5
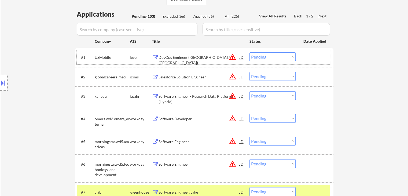
scroll to position [241, 0]
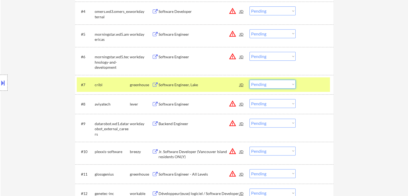
drag, startPoint x: 265, startPoint y: 85, endPoint x: 269, endPoint y: 87, distance: 4.7
click at [266, 85] on select "Choose an option... Pending Applied Excluded (Questions) Excluded (Expired) Exc…" at bounding box center [272, 84] width 46 height 9
click at [249, 80] on select "Choose an option... Pending Applied Excluded (Questions) Excluded (Expired) Exc…" at bounding box center [272, 84] width 46 height 9
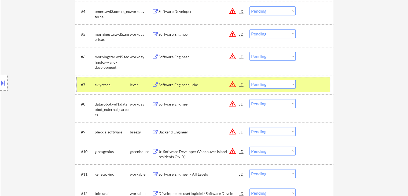
drag, startPoint x: 138, startPoint y: 86, endPoint x: 167, endPoint y: 80, distance: 29.6
click at [140, 86] on div "lever" at bounding box center [141, 84] width 22 height 5
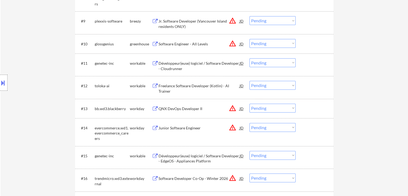
scroll to position [349, 0]
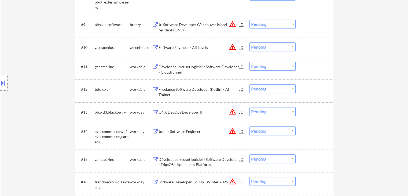
click at [176, 69] on div "Développeur(euse) logiciel / Software Developer - Cloudrunner" at bounding box center [198, 69] width 81 height 10
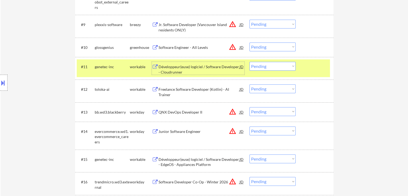
click at [125, 62] on div "genetec-inc" at bounding box center [112, 67] width 35 height 10
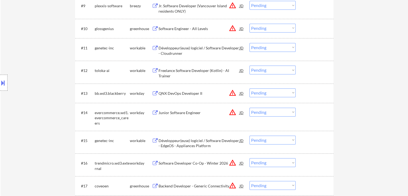
scroll to position [375, 0]
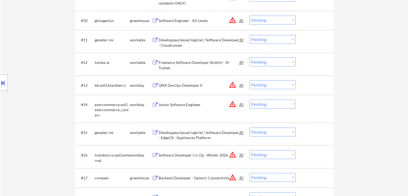
click at [207, 64] on div "Freelance Software Developer (Kotlin) - AI Trainer" at bounding box center [198, 65] width 81 height 10
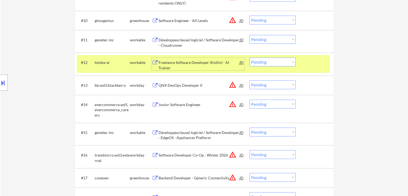
click at [269, 65] on select "Choose an option... Pending Applied Excluded (Questions) Excluded (Expired) Exc…" at bounding box center [272, 61] width 46 height 9
click at [249, 57] on select "Choose an option... Pending Applied Excluded (Questions) Excluded (Expired) Exc…" at bounding box center [272, 61] width 46 height 9
drag, startPoint x: 269, startPoint y: 40, endPoint x: 269, endPoint y: 43, distance: 2.7
click at [269, 42] on select "Choose an option... Pending Applied Excluded (Questions) Excluded (Expired) Exc…" at bounding box center [272, 39] width 46 height 9
click at [249, 35] on select "Choose an option... Pending Applied Excluded (Questions) Excluded (Expired) Exc…" at bounding box center [272, 39] width 46 height 9
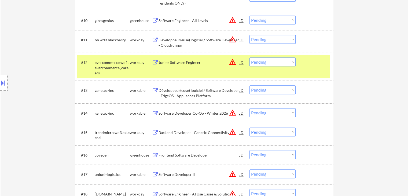
drag, startPoint x: 118, startPoint y: 65, endPoint x: 130, endPoint y: 65, distance: 12.1
click at [120, 65] on div "evercommerce.wd1.evercommerce_careers" at bounding box center [112, 68] width 35 height 16
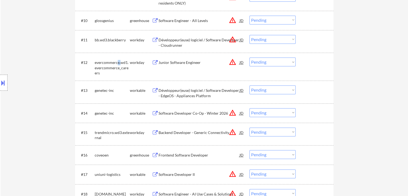
scroll to position [402, 0]
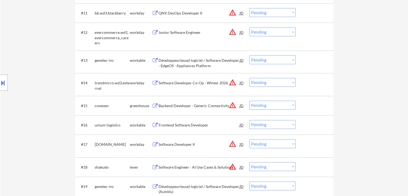
click at [208, 64] on div "Développeur(euse) logiciel / Software Developer - EdgeOS - Appliances Platform" at bounding box center [198, 63] width 81 height 10
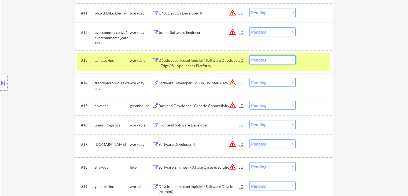
click at [268, 60] on select "Choose an option... Pending Applied Excluded (Questions) Excluded (Expired) Exc…" at bounding box center [272, 59] width 46 height 9
click at [249, 55] on select "Choose an option... Pending Applied Excluded (Questions) Excluded (Expired) Exc…" at bounding box center [272, 59] width 46 height 9
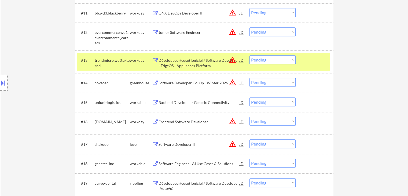
drag, startPoint x: 140, startPoint y: 63, endPoint x: 145, endPoint y: 66, distance: 4.9
click at [140, 64] on div "workday" at bounding box center [141, 60] width 22 height 10
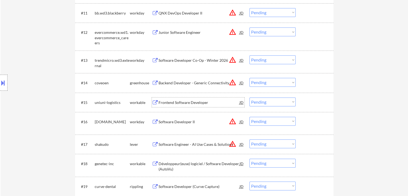
click at [177, 103] on div "Frontend Software Developer" at bounding box center [198, 102] width 81 height 5
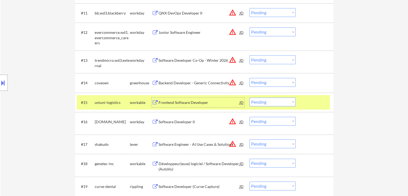
click at [208, 101] on div "Frontend Software Developer" at bounding box center [198, 102] width 81 height 5
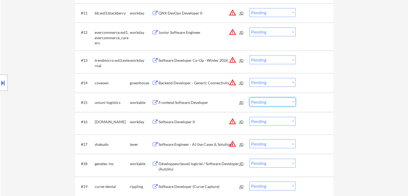
click at [275, 102] on select "Choose an option... Pending Applied Excluded (Questions) Excluded (Expired) Exc…" at bounding box center [272, 101] width 46 height 9
click at [249, 97] on select "Choose an option... Pending Applied Excluded (Questions) Excluded (Expired) Exc…" at bounding box center [272, 101] width 46 height 9
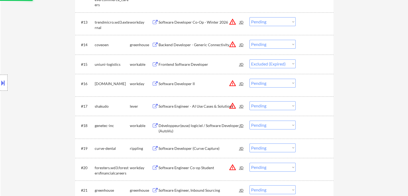
scroll to position [483, 0]
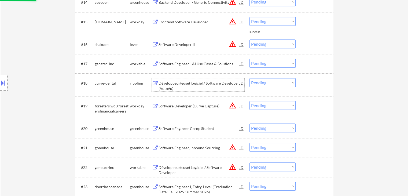
click at [182, 86] on div "Développeur(euse) logiciel / Software Developer (AutoVu)" at bounding box center [198, 85] width 81 height 10
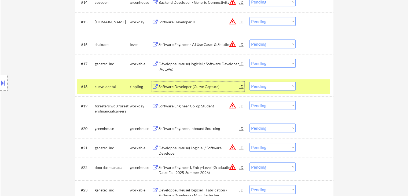
drag, startPoint x: 276, startPoint y: 86, endPoint x: 280, endPoint y: 90, distance: 5.1
click at [277, 87] on select "Choose an option... Pending Applied Excluded (Questions) Excluded (Expired) Exc…" at bounding box center [272, 86] width 46 height 9
click at [249, 82] on select "Choose an option... Pending Applied Excluded (Questions) Excluded (Expired) Exc…" at bounding box center [272, 86] width 46 height 9
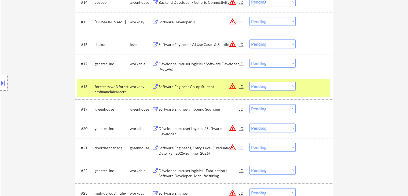
drag, startPoint x: 118, startPoint y: 88, endPoint x: 128, endPoint y: 98, distance: 14.0
click at [118, 88] on div "foresters.wd3.forestersfinancialcareers" at bounding box center [112, 89] width 35 height 10
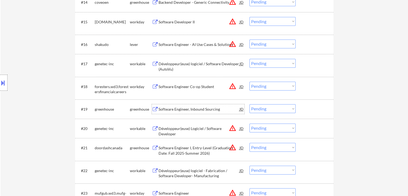
click at [186, 110] on div "Software Engineer, Inbound Sourcing" at bounding box center [198, 108] width 81 height 5
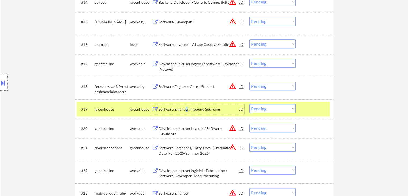
click at [264, 110] on select "Choose an option... Pending Applied Excluded (Questions) Excluded (Expired) Exc…" at bounding box center [272, 108] width 46 height 9
click at [249, 104] on select "Choose an option... Pending Applied Excluded (Questions) Excluded (Expired) Exc…" at bounding box center [272, 108] width 46 height 9
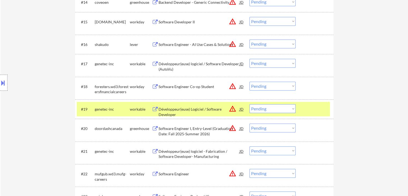
click at [142, 105] on div "workable" at bounding box center [141, 109] width 22 height 10
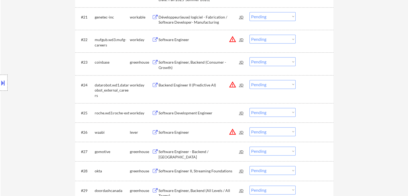
scroll to position [697, 0]
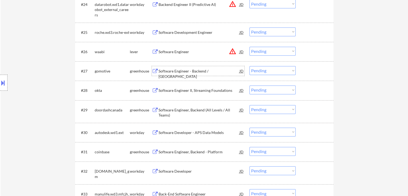
click at [194, 70] on div "Software Engineer - Backend / Canada" at bounding box center [198, 73] width 81 height 10
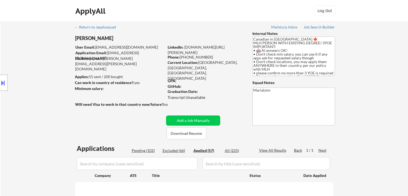
scroll to position [80, 0]
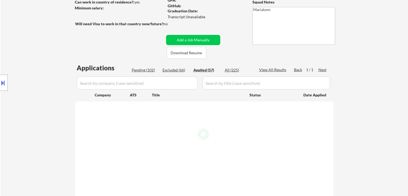
select select ""applied""
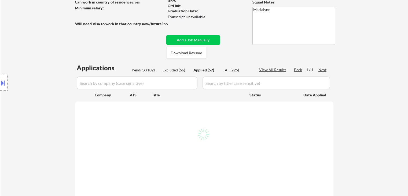
select select ""applied""
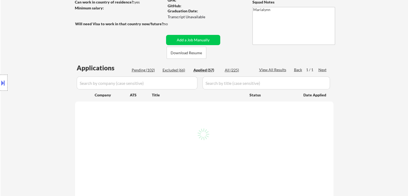
select select ""applied""
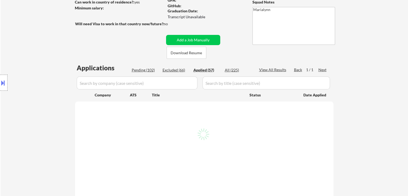
select select ""applied""
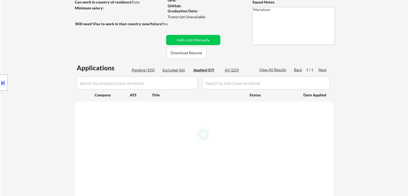
select select ""applied""
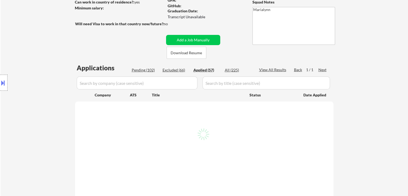
select select ""applied""
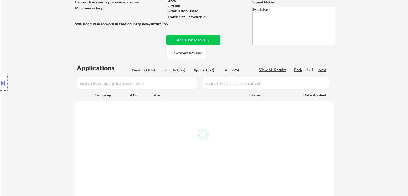
select select ""applied""
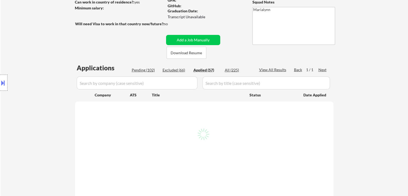
select select ""applied""
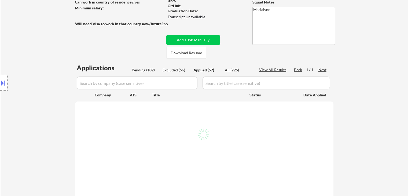
select select ""applied""
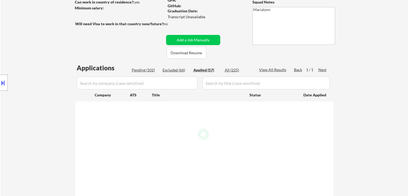
select select ""applied""
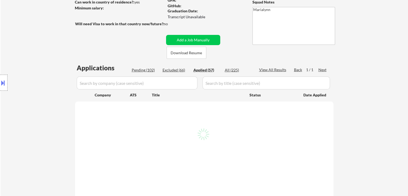
select select ""applied""
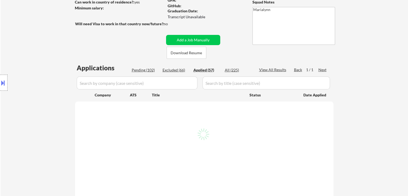
select select ""applied""
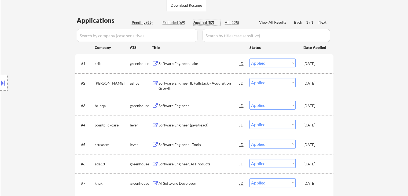
scroll to position [134, 0]
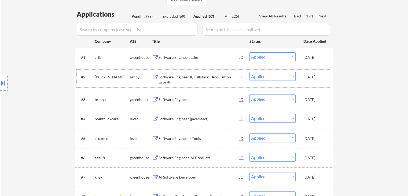
click at [319, 74] on div "[DATE]" at bounding box center [315, 76] width 24 height 5
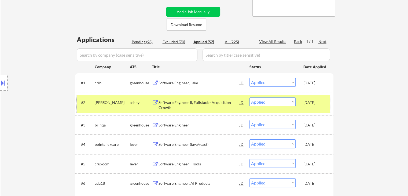
scroll to position [107, 0]
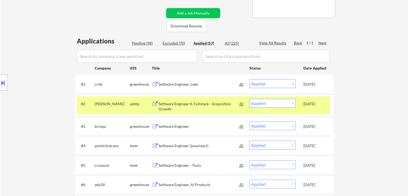
select select ""applied""
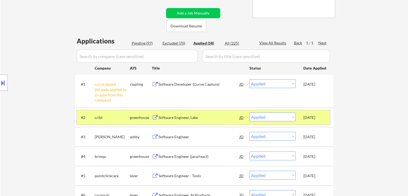
drag, startPoint x: 309, startPoint y: 139, endPoint x: 303, endPoint y: 131, distance: 10.0
click at [308, 138] on div "[DATE]" at bounding box center [315, 136] width 24 height 5
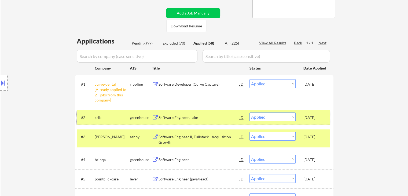
click at [129, 118] on div "cribl" at bounding box center [112, 117] width 35 height 5
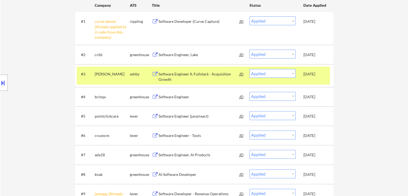
scroll to position [161, 0]
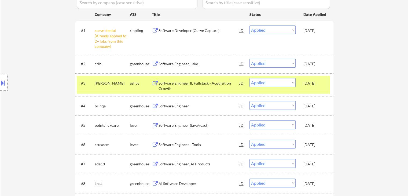
select select ""applied""
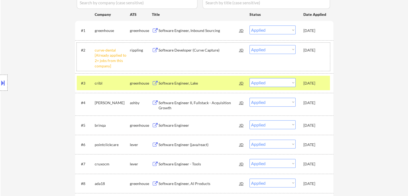
click at [315, 103] on div "[DATE]" at bounding box center [315, 102] width 24 height 5
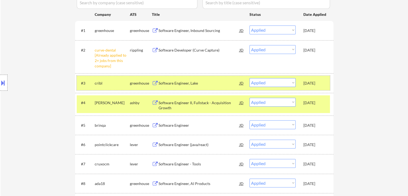
click at [315, 86] on div "[DATE]" at bounding box center [315, 82] width 24 height 5
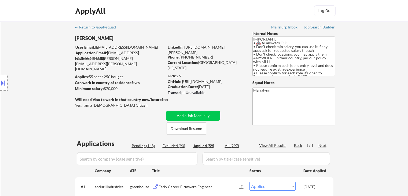
select select ""applied""
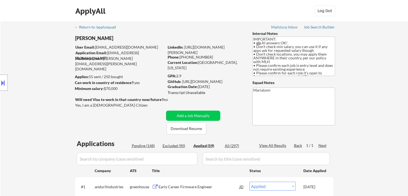
select select ""applied""
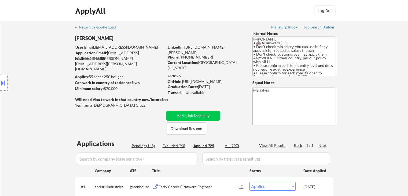
select select ""applied""
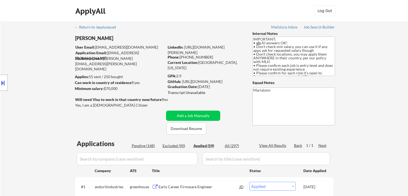
select select ""applied""
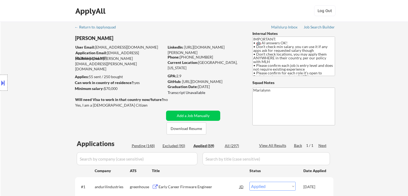
select select ""applied""
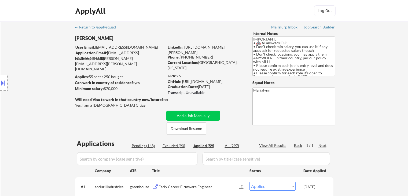
select select ""applied""
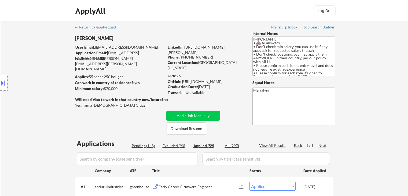
select select ""applied""
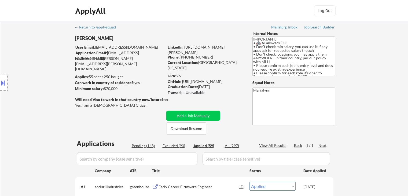
select select ""applied""
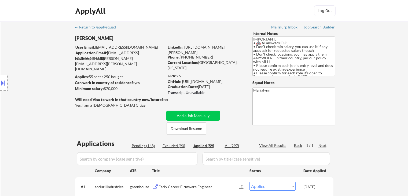
select select ""applied""
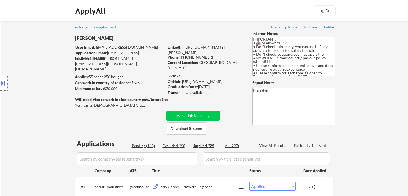
select select ""applied""
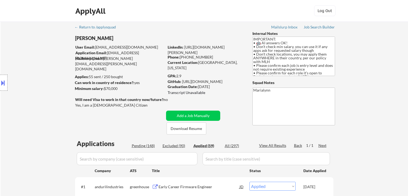
select select ""applied""
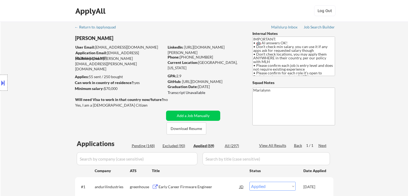
select select ""applied""
